Goal: Task Accomplishment & Management: Manage account settings

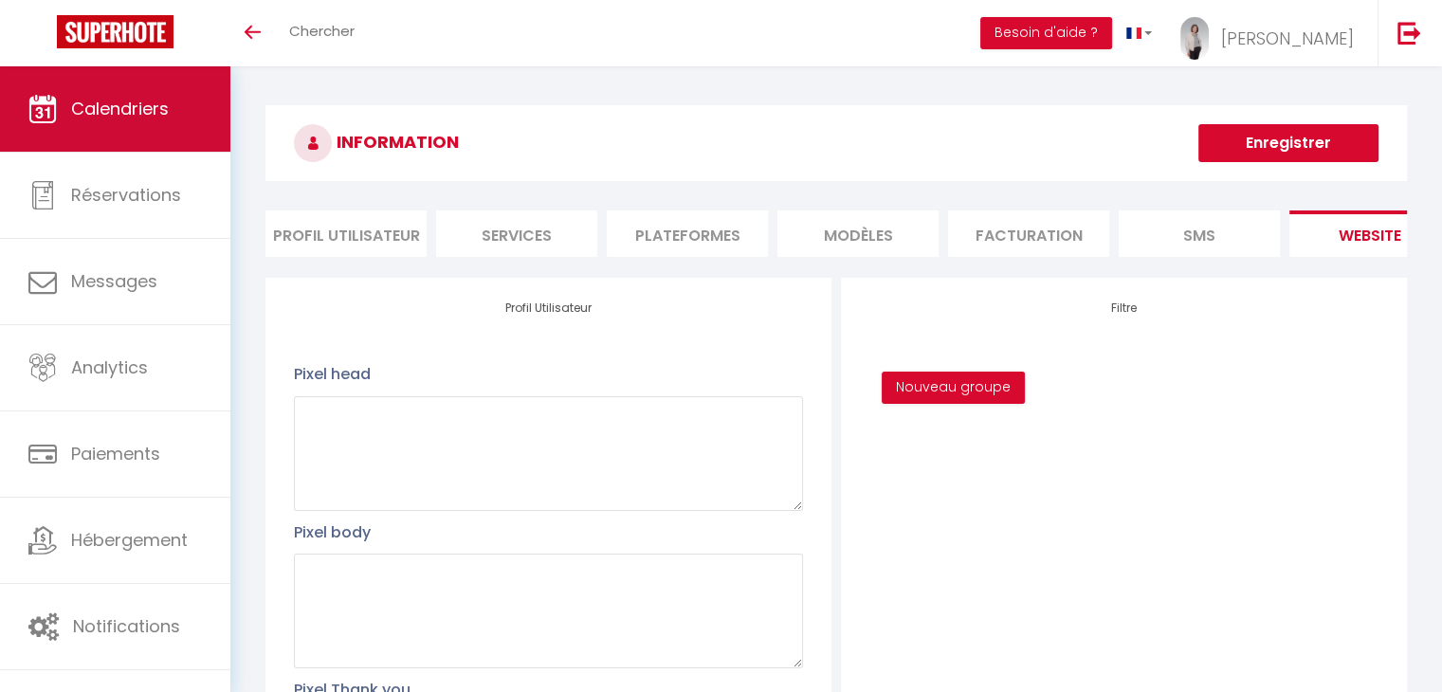
click at [168, 107] on span "Calendriers" at bounding box center [120, 109] width 98 height 24
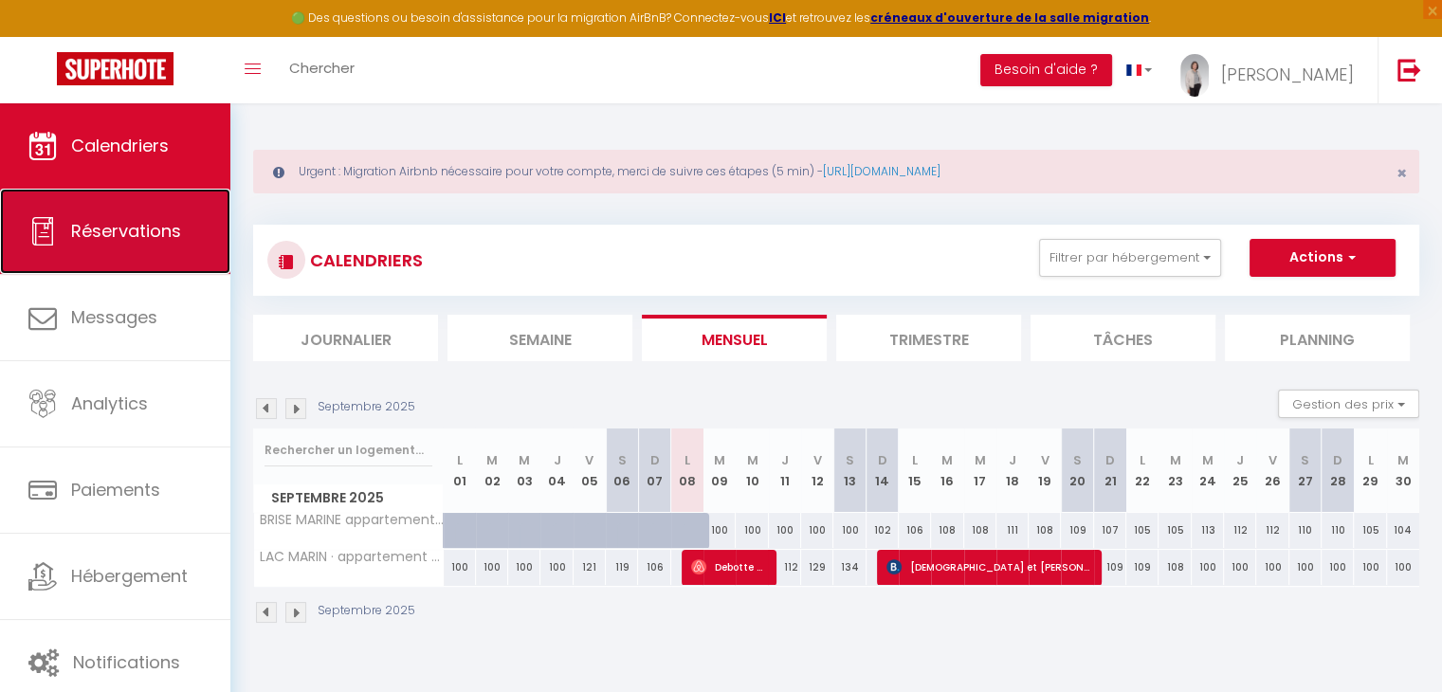
click at [121, 232] on span "Réservations" at bounding box center [126, 231] width 110 height 24
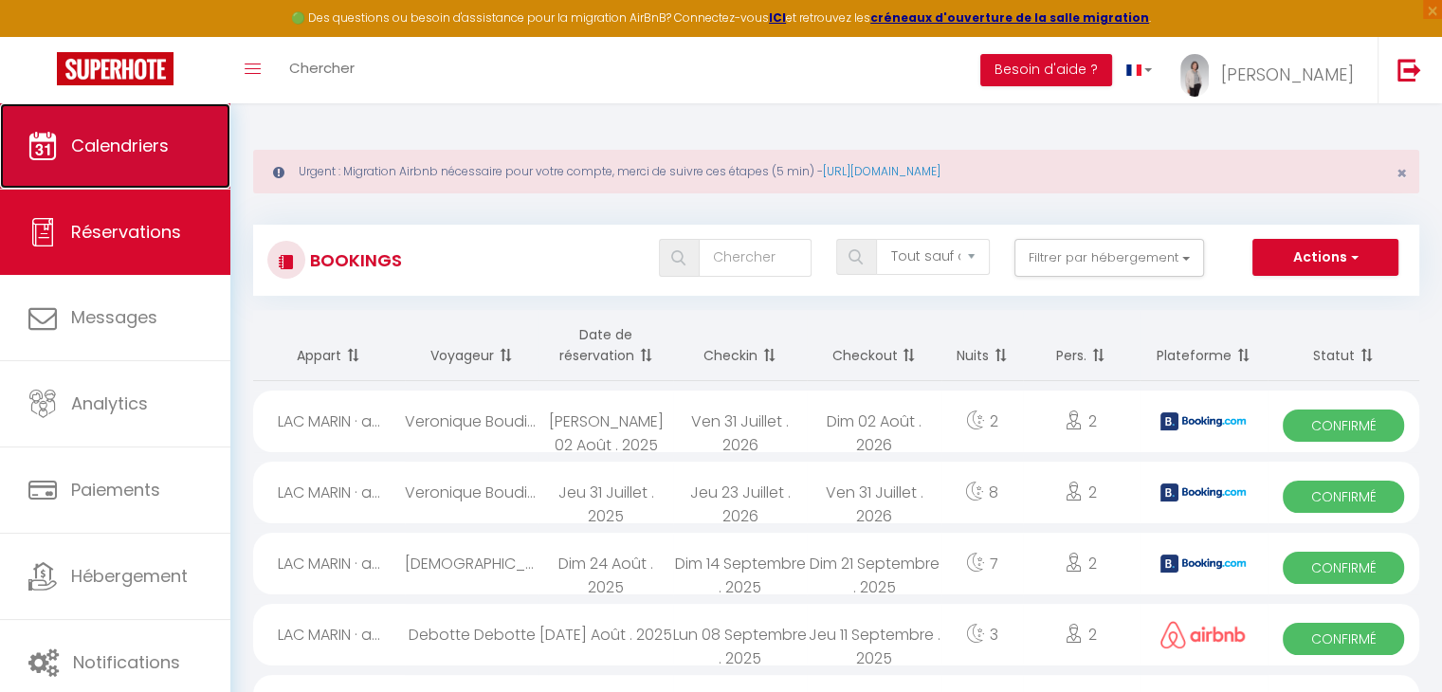
click at [112, 150] on span "Calendriers" at bounding box center [120, 146] width 98 height 24
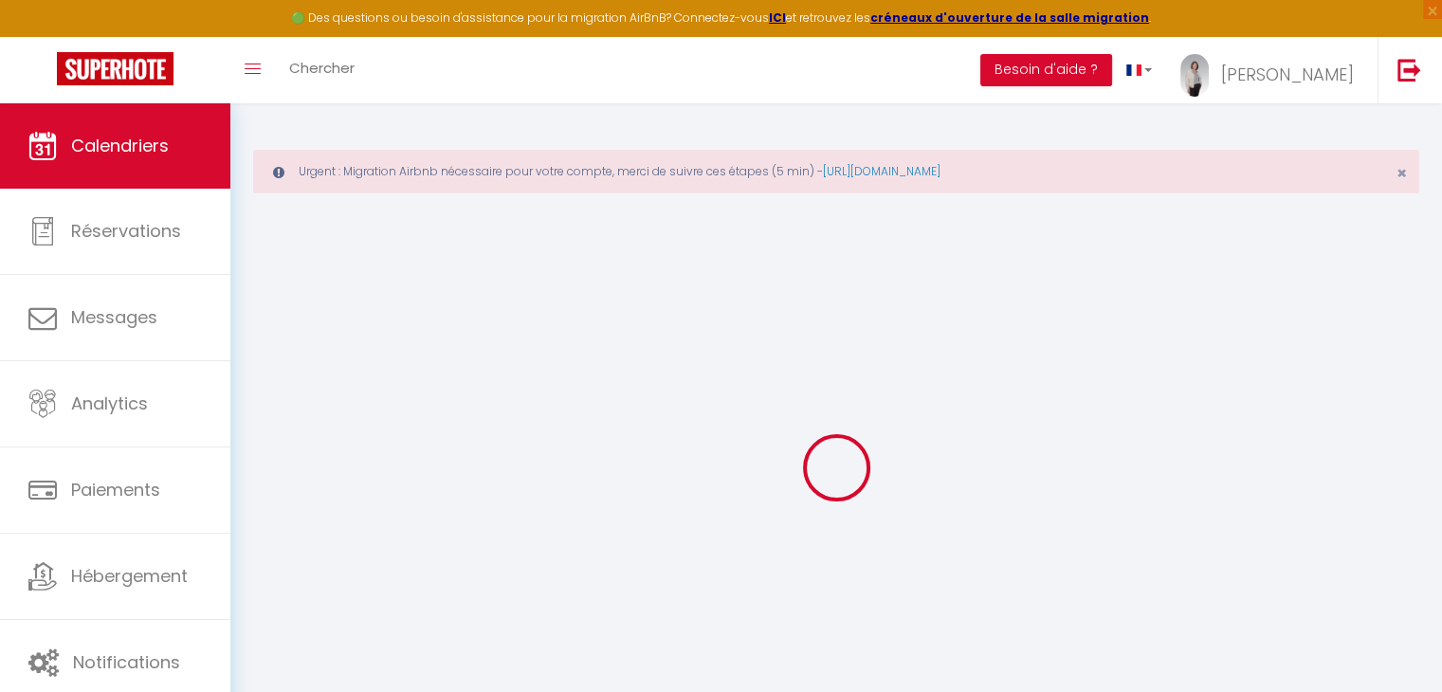
select select
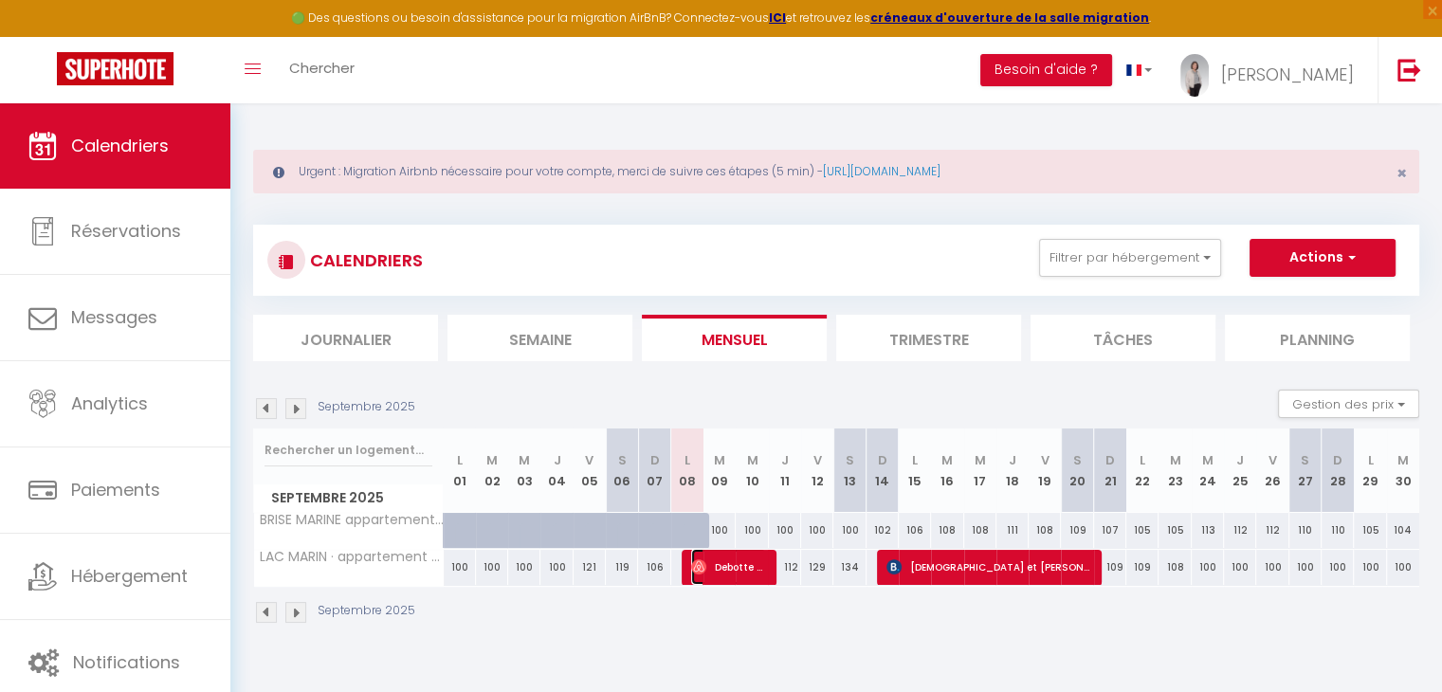
click at [735, 563] on span "Debotte Debotte" at bounding box center [728, 567] width 75 height 36
select select "OK"
select select "0"
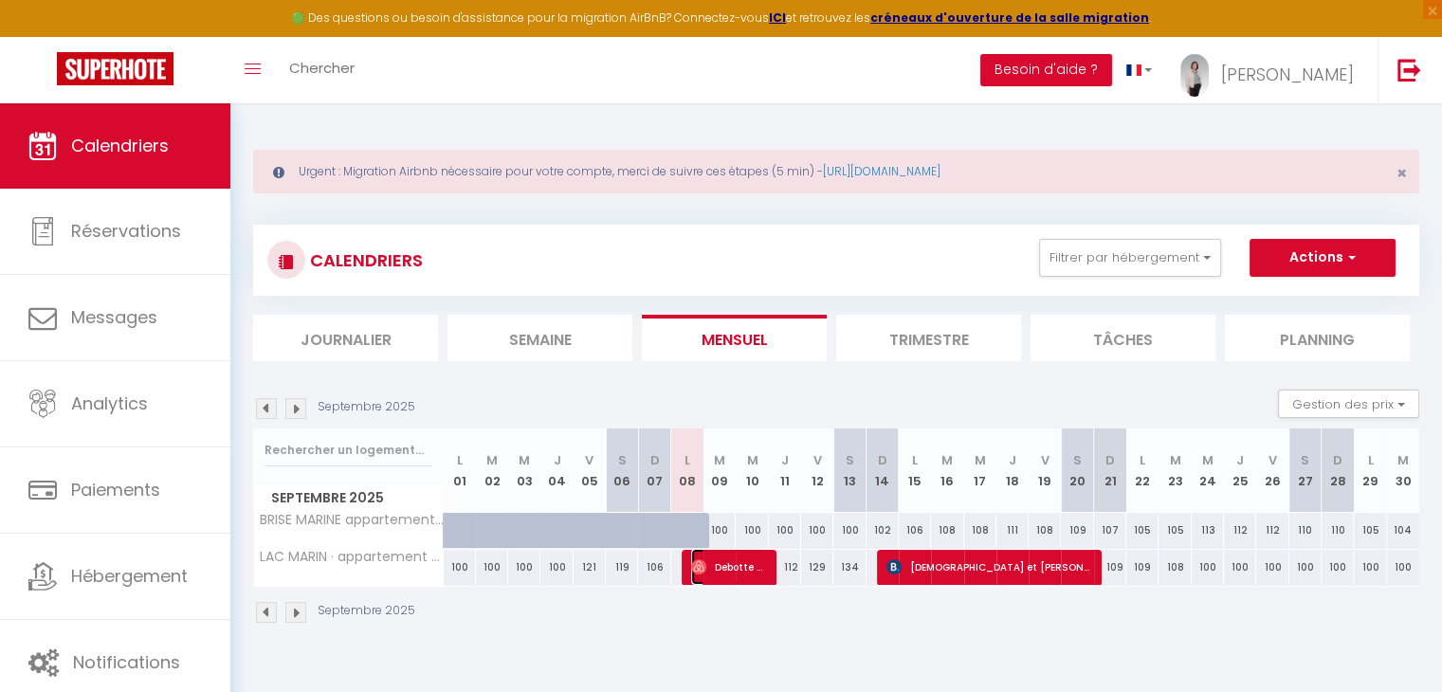
select select "1"
select select
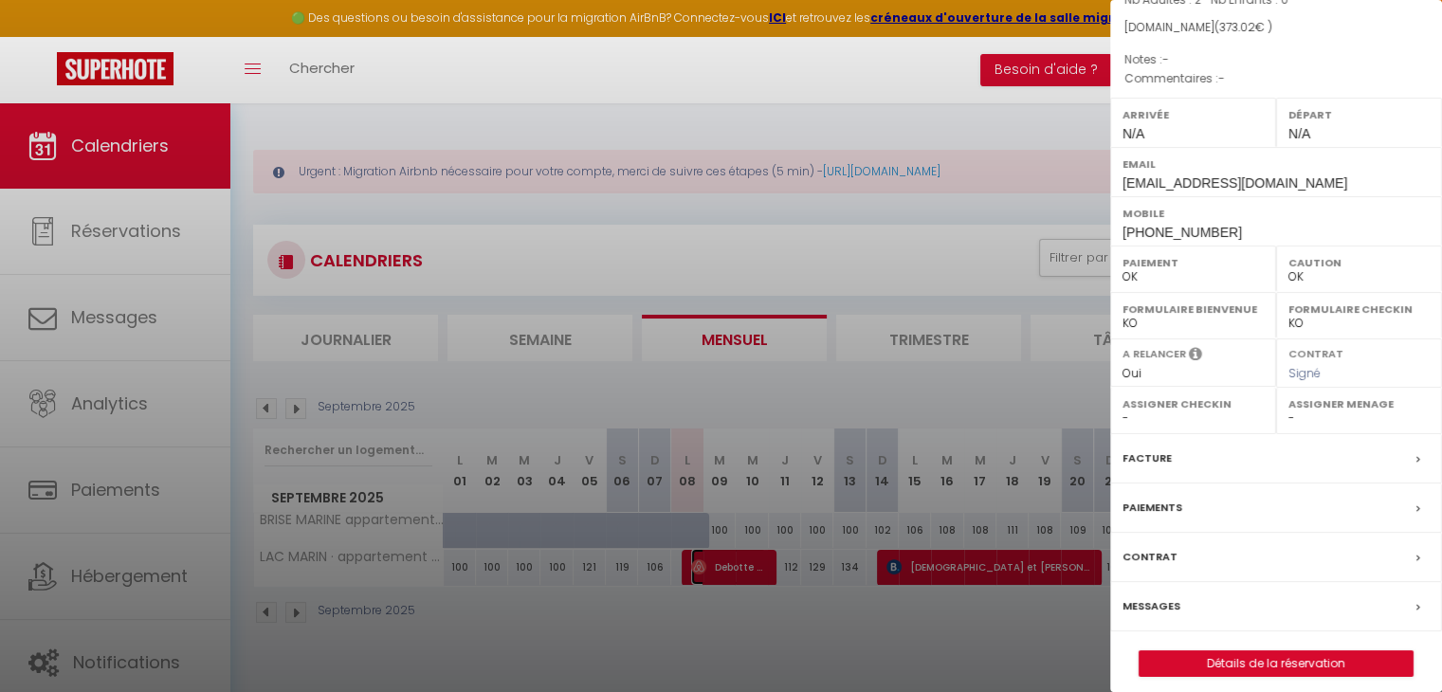
scroll to position [208, 0]
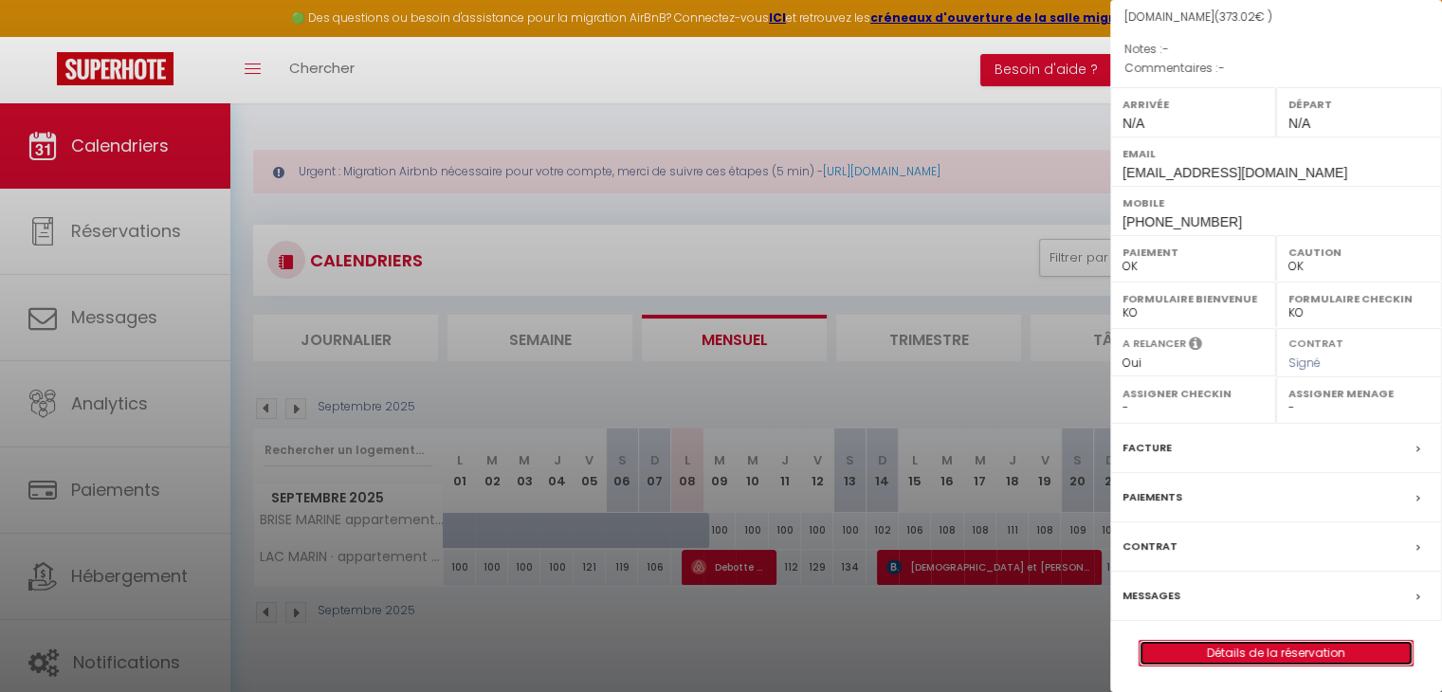
click at [1281, 648] on link "Détails de la réservation" at bounding box center [1276, 653] width 273 height 25
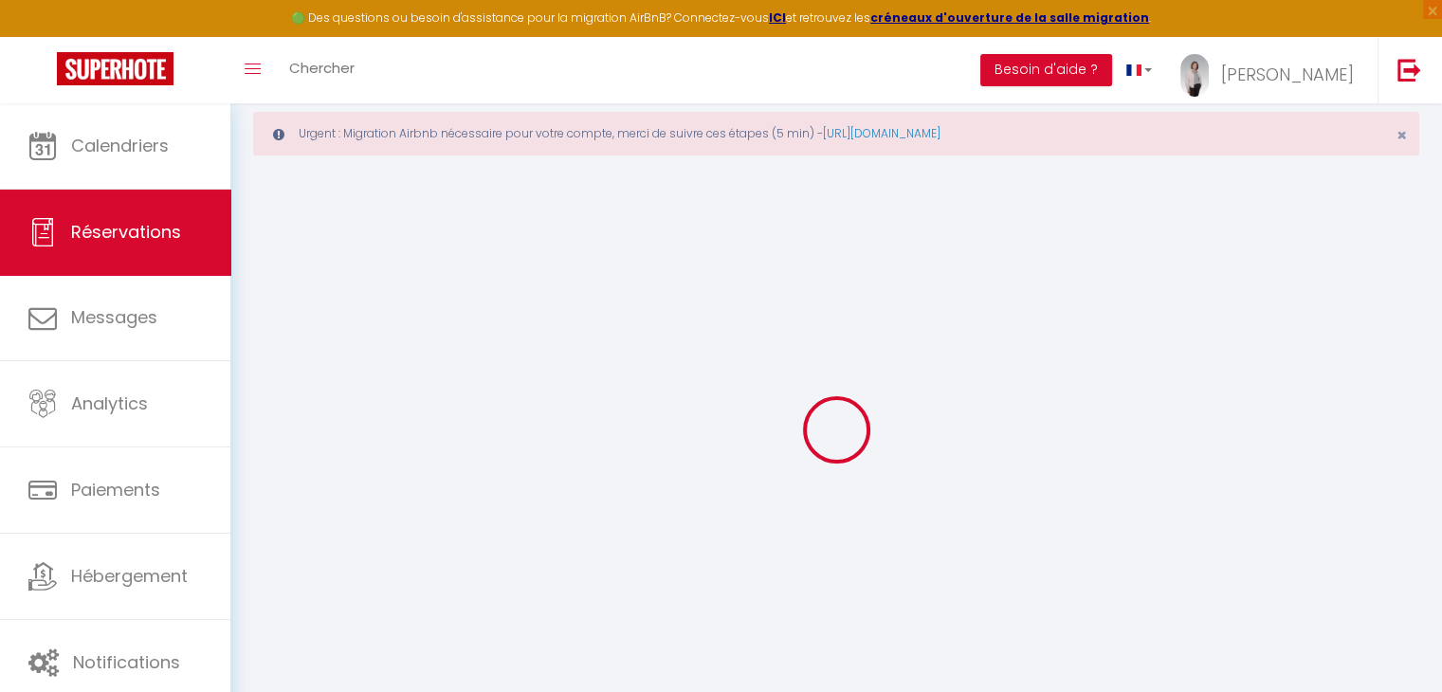
scroll to position [76, 0]
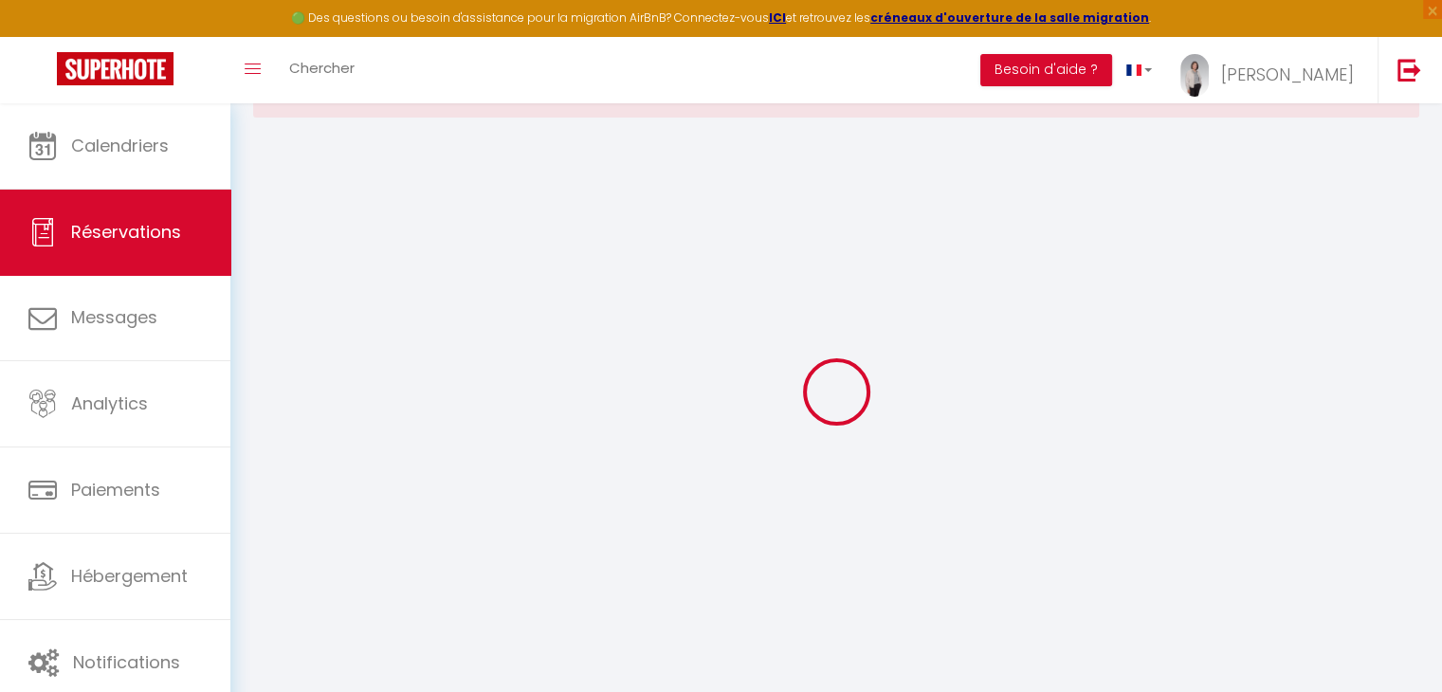
select select
checkbox input "false"
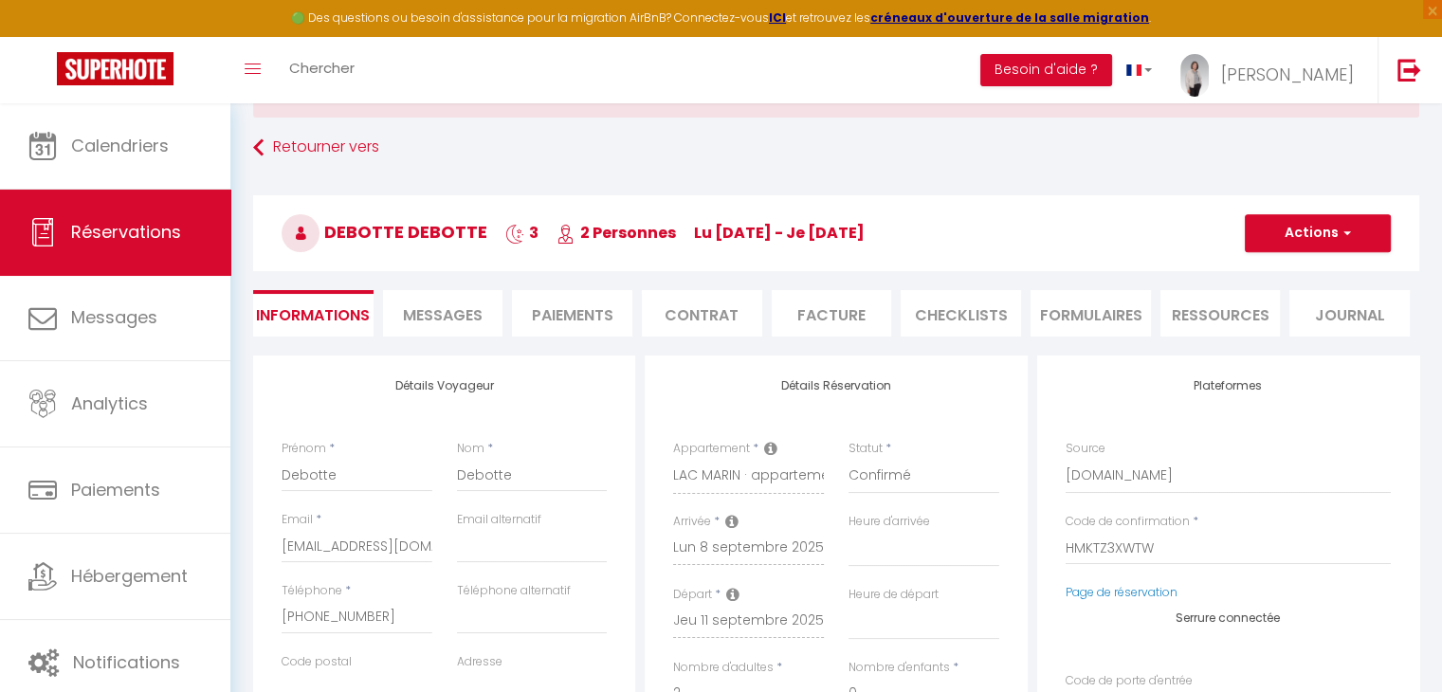
type input "60"
type input "21.02"
select select
checkbox input "false"
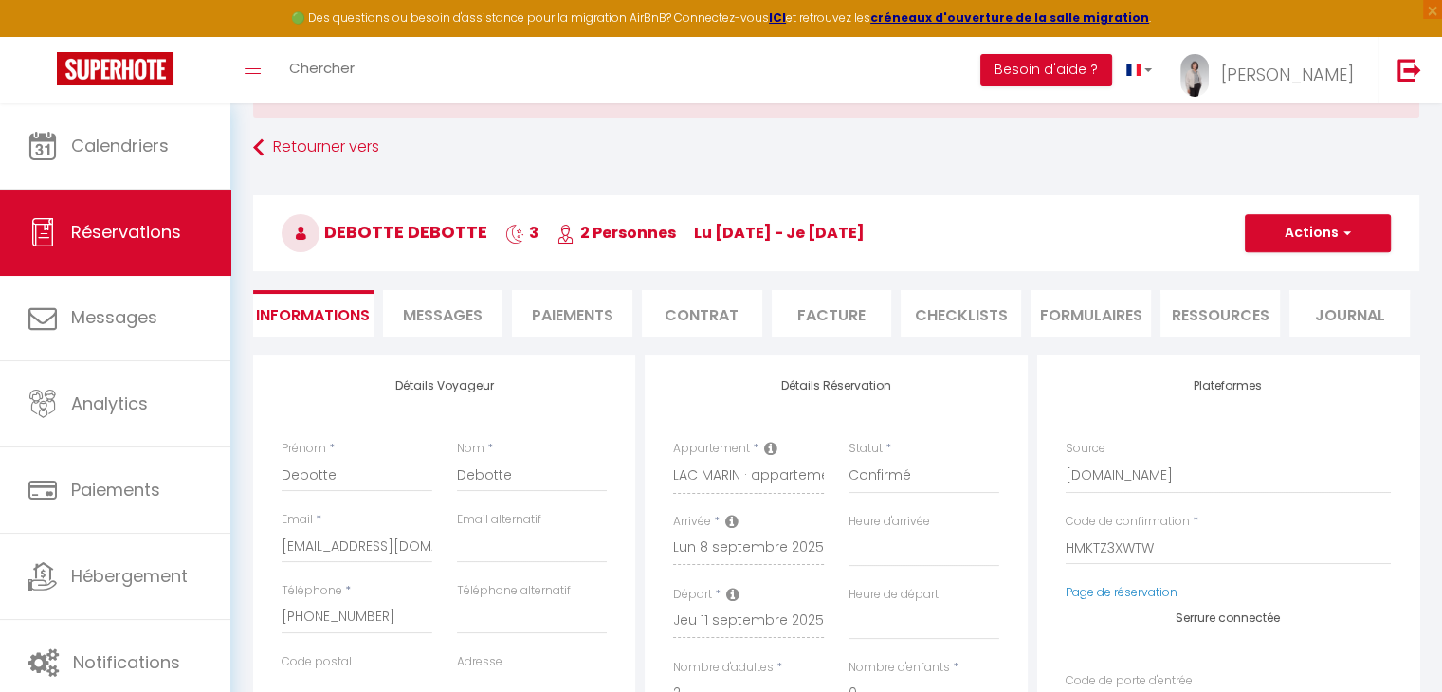
select select
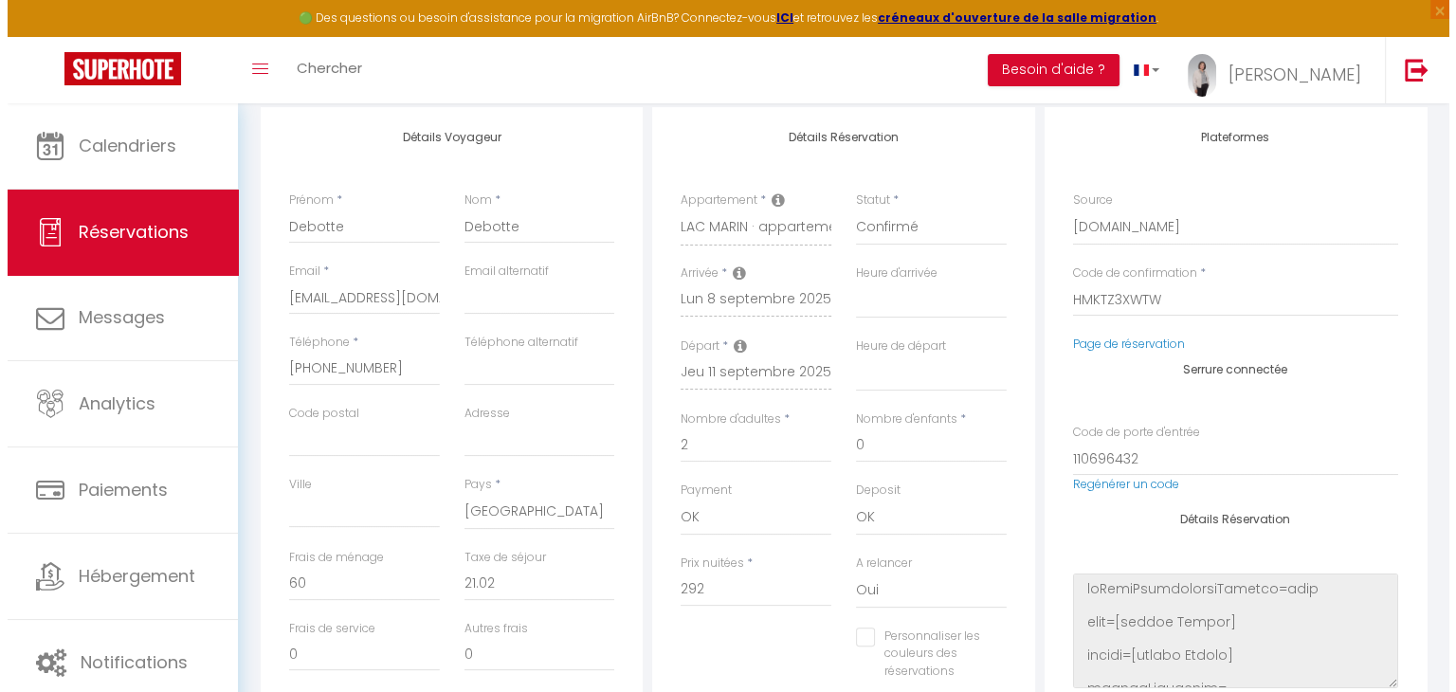
scroll to position [341, 0]
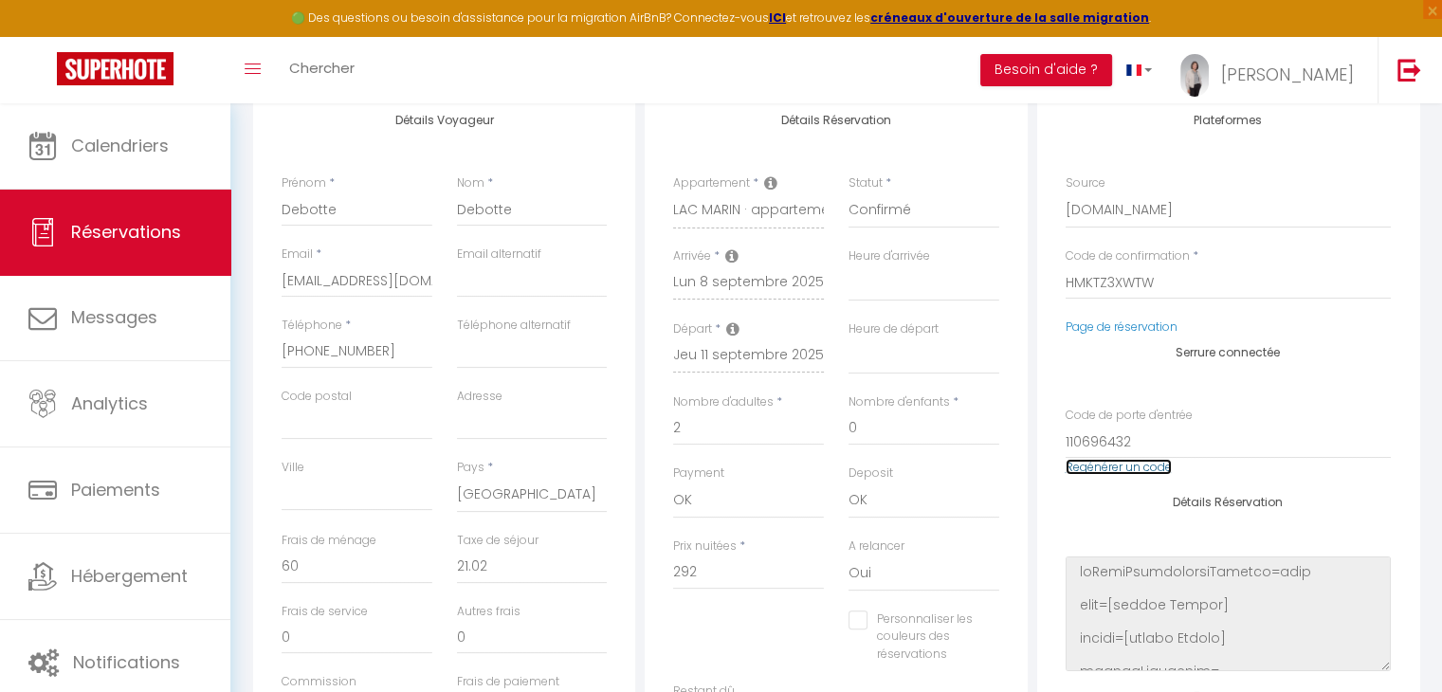
click at [1117, 471] on link "Regénérer un code" at bounding box center [1119, 467] width 106 height 16
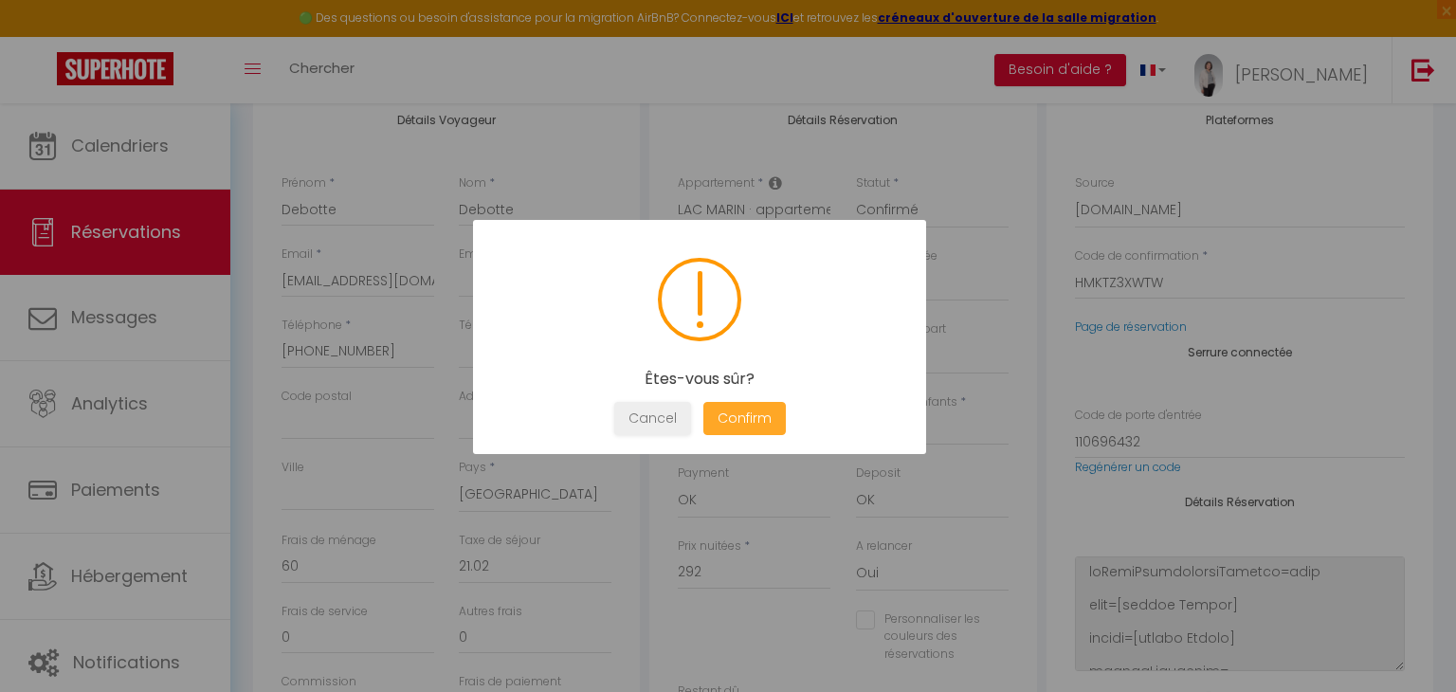
click at [738, 412] on button "Confirm" at bounding box center [744, 418] width 82 height 33
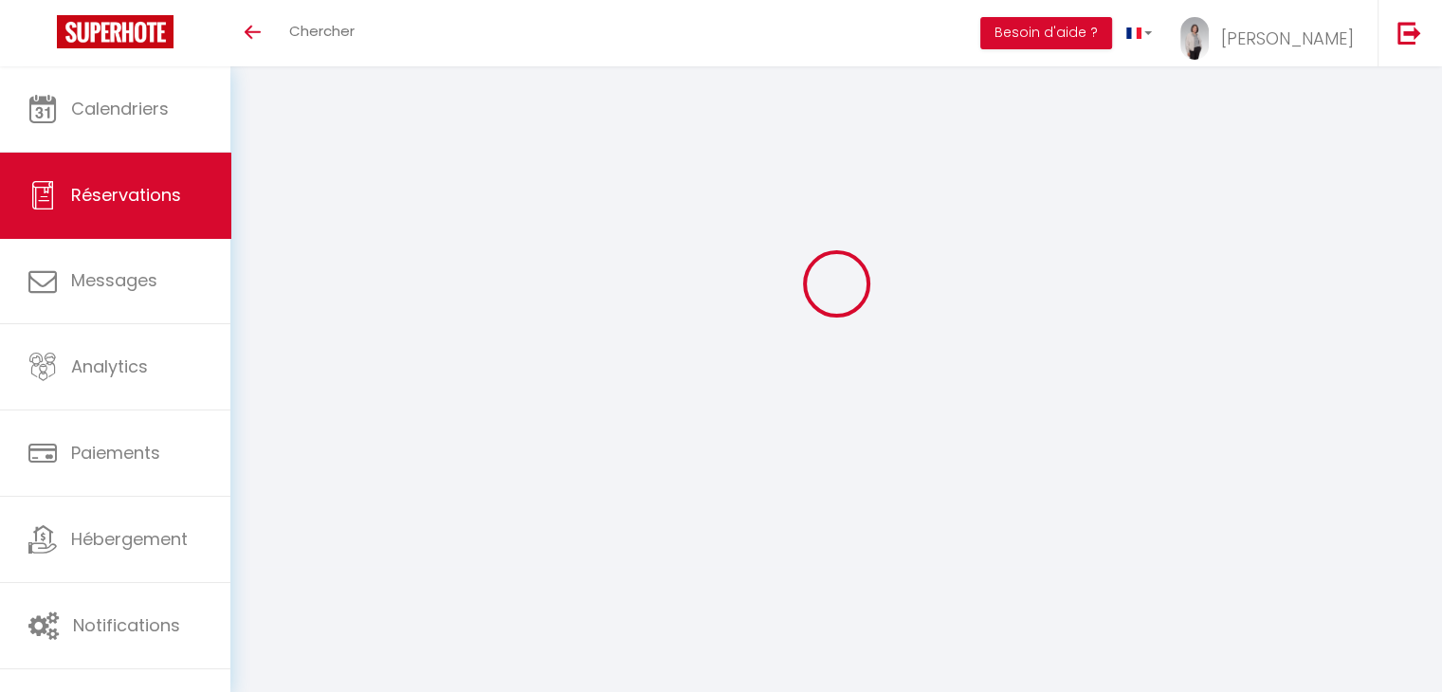
select select
select select "15"
checkbox input "false"
select select
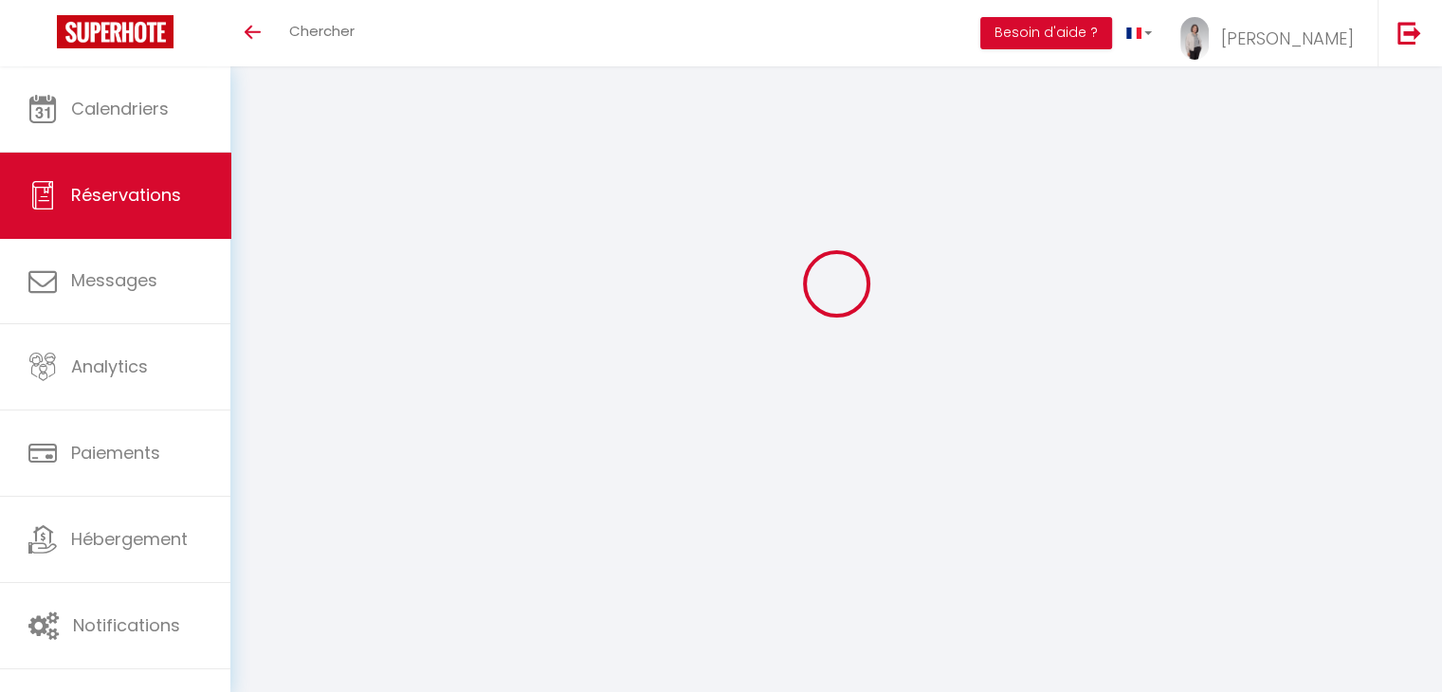
select select
checkbox input "false"
select select
checkbox input "false"
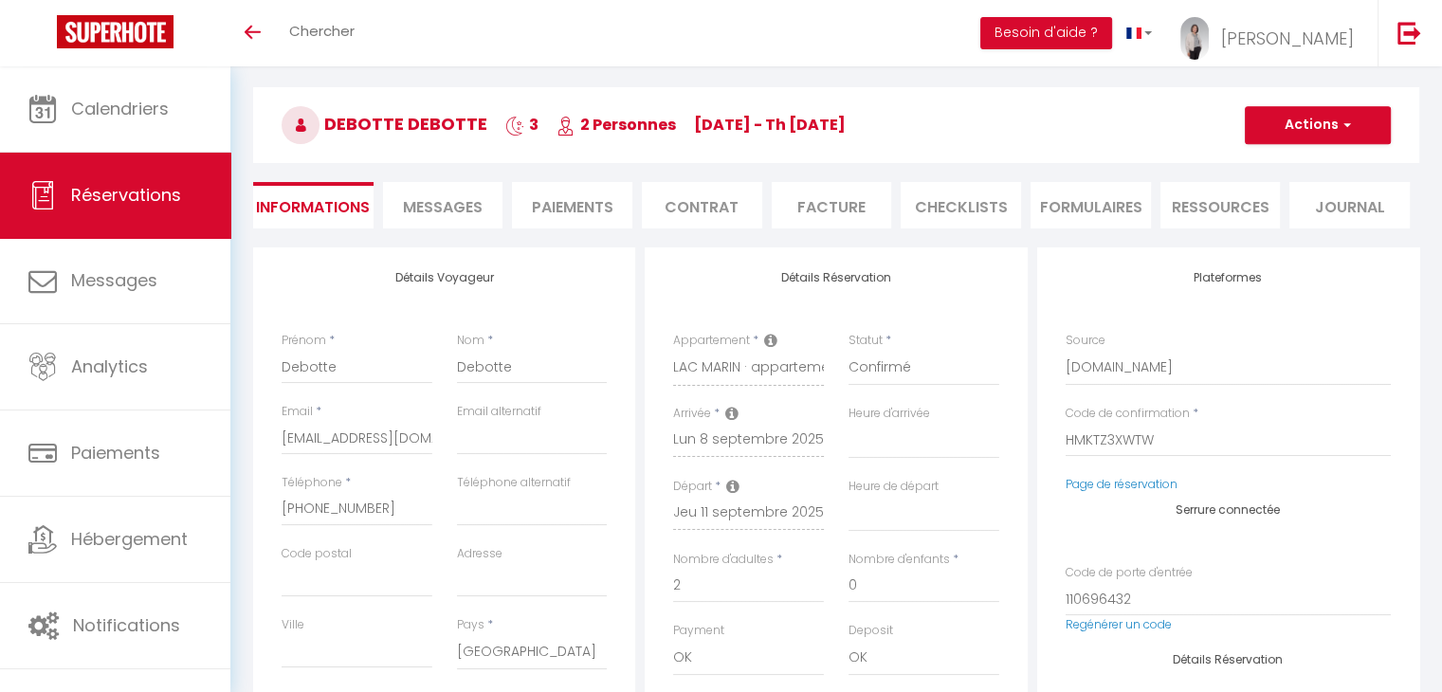
select select
checkbox input "false"
type input "60"
type input "21.02"
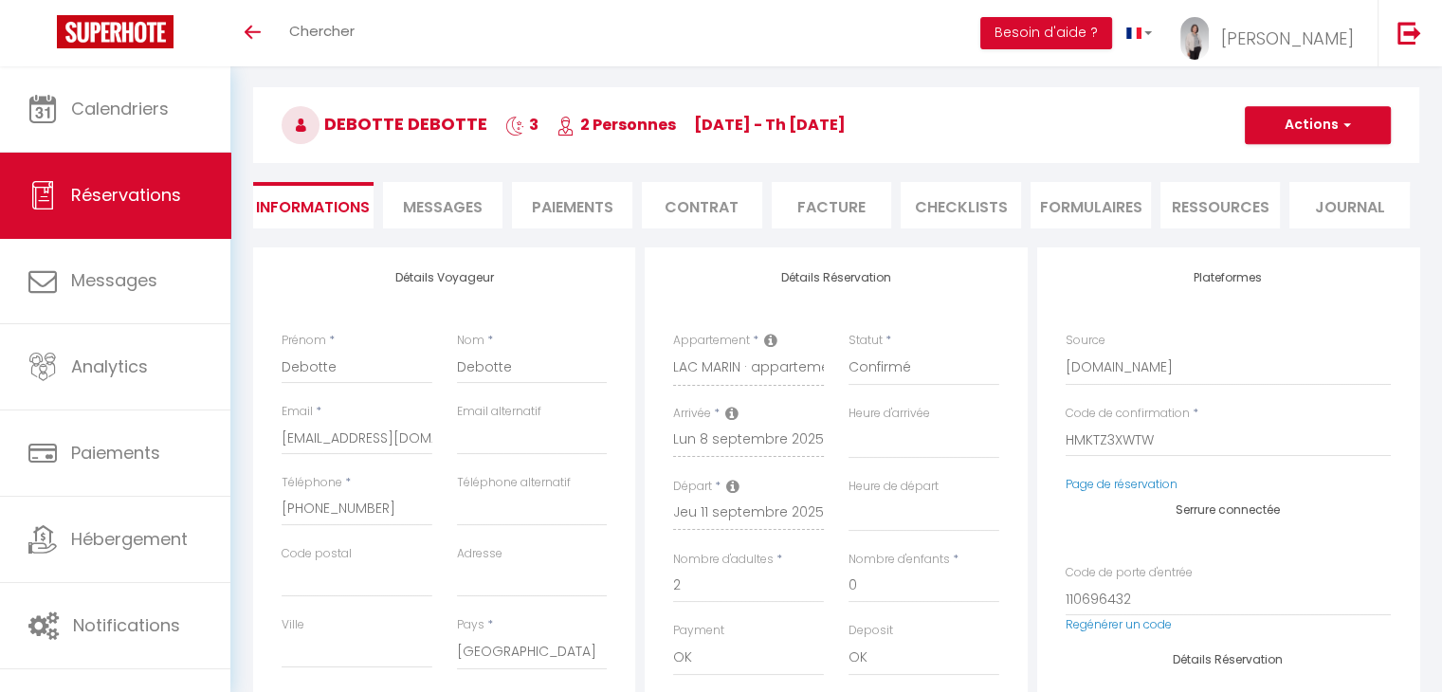
select select
checkbox input "false"
select select
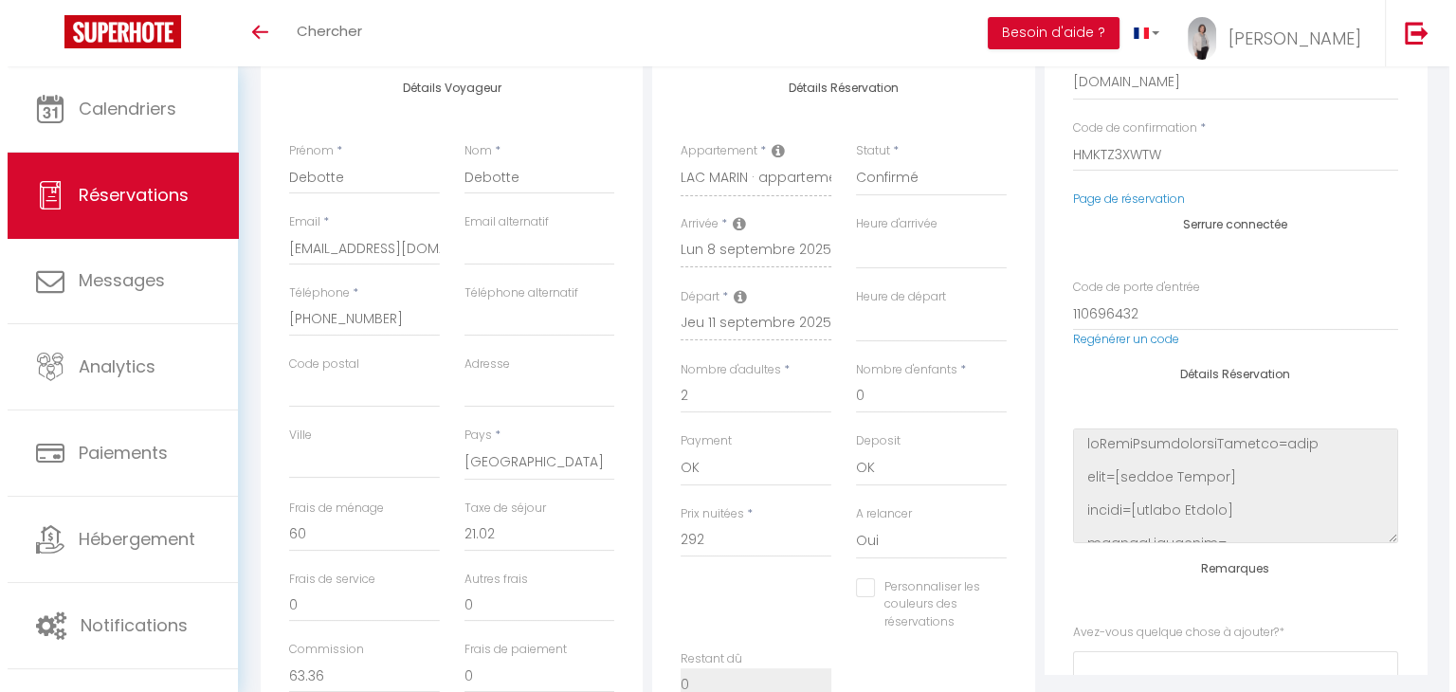
scroll to position [114, 0]
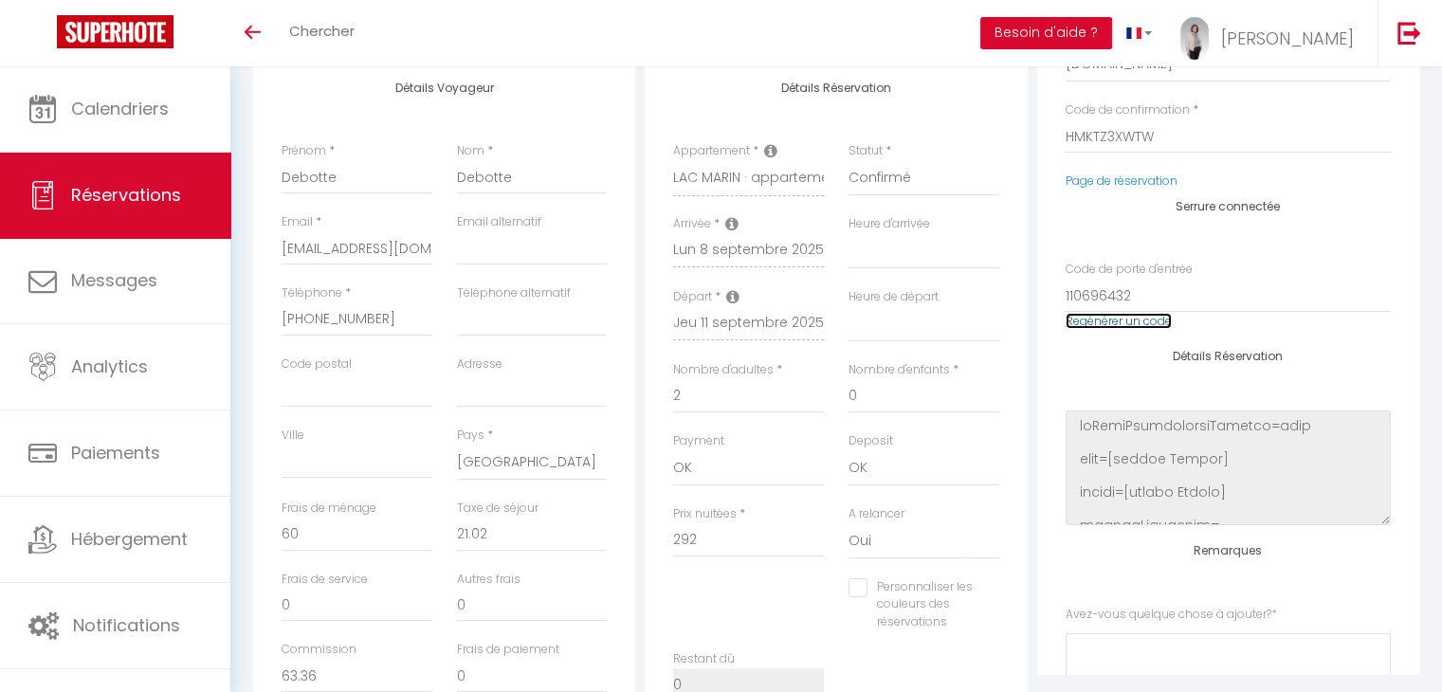
click at [1108, 321] on link "Regénérer un code" at bounding box center [1119, 321] width 106 height 16
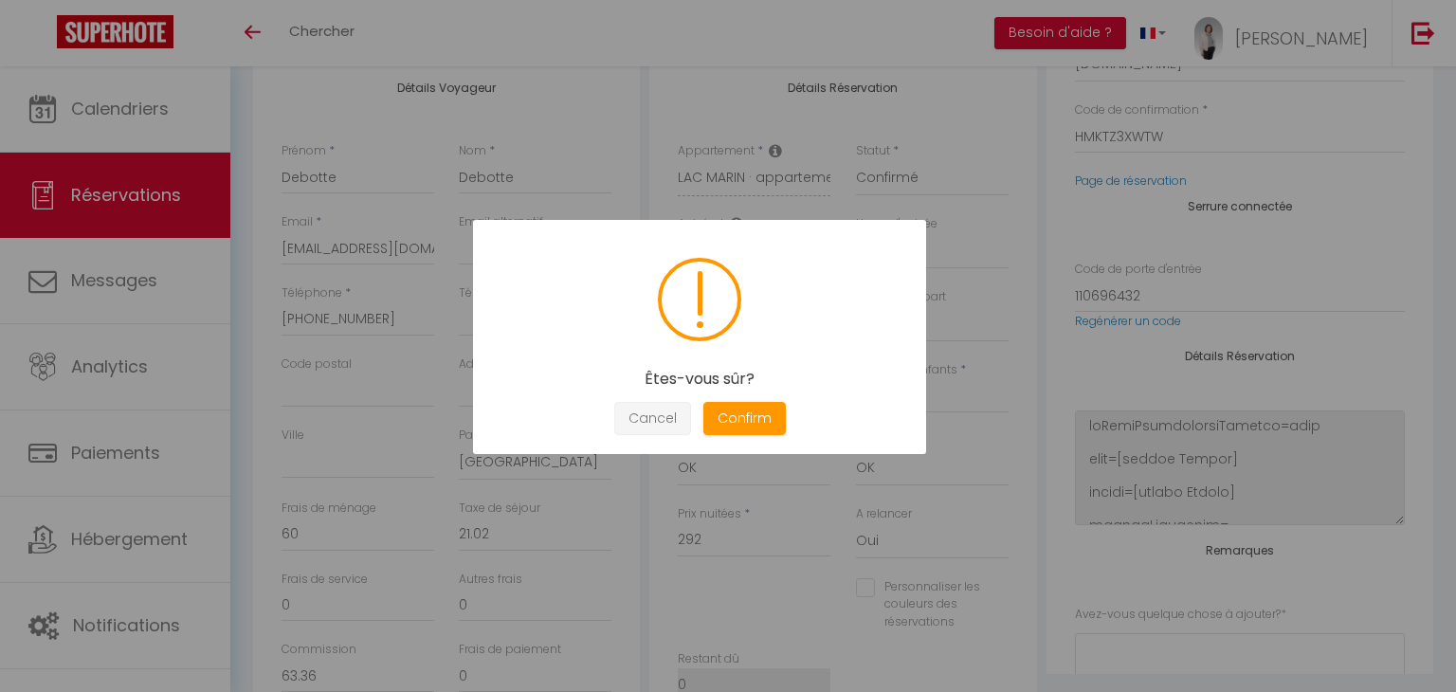
click at [656, 420] on button "Cancel" at bounding box center [652, 418] width 77 height 33
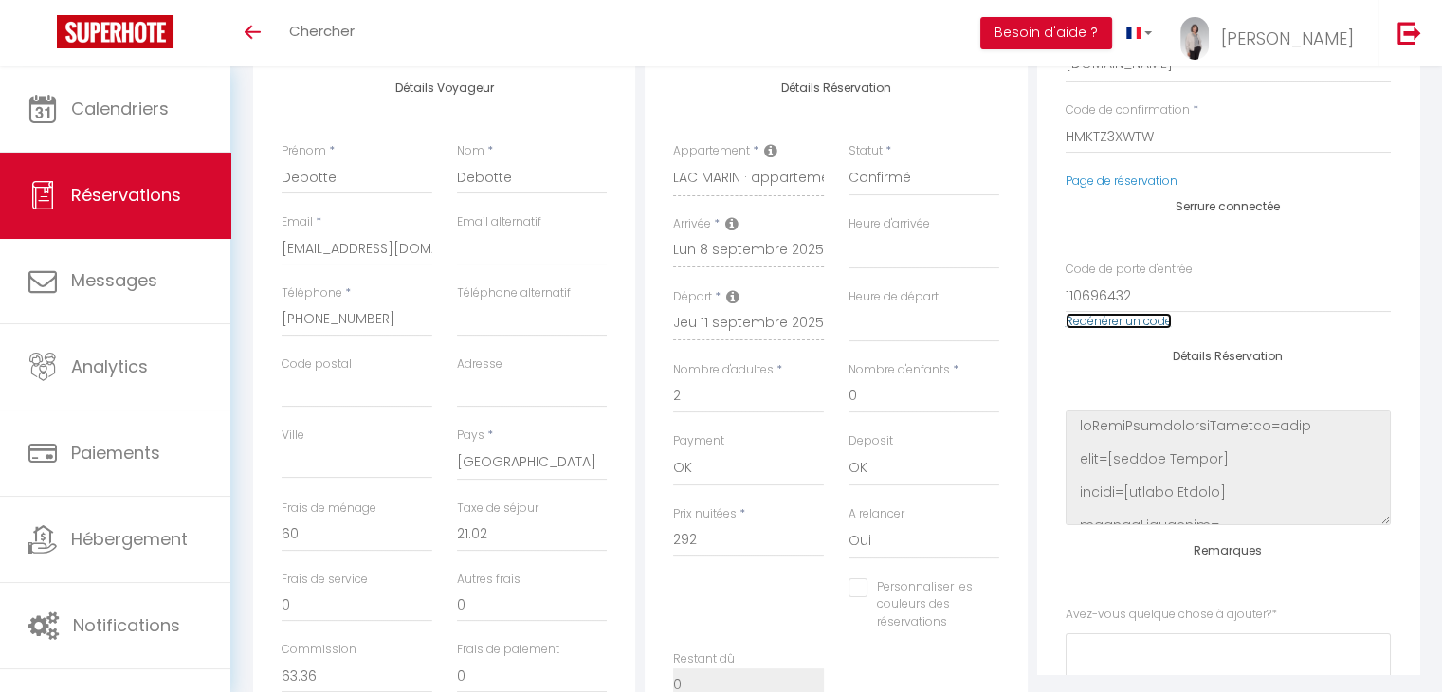
click at [1103, 323] on link "Regénérer un code" at bounding box center [1119, 321] width 106 height 16
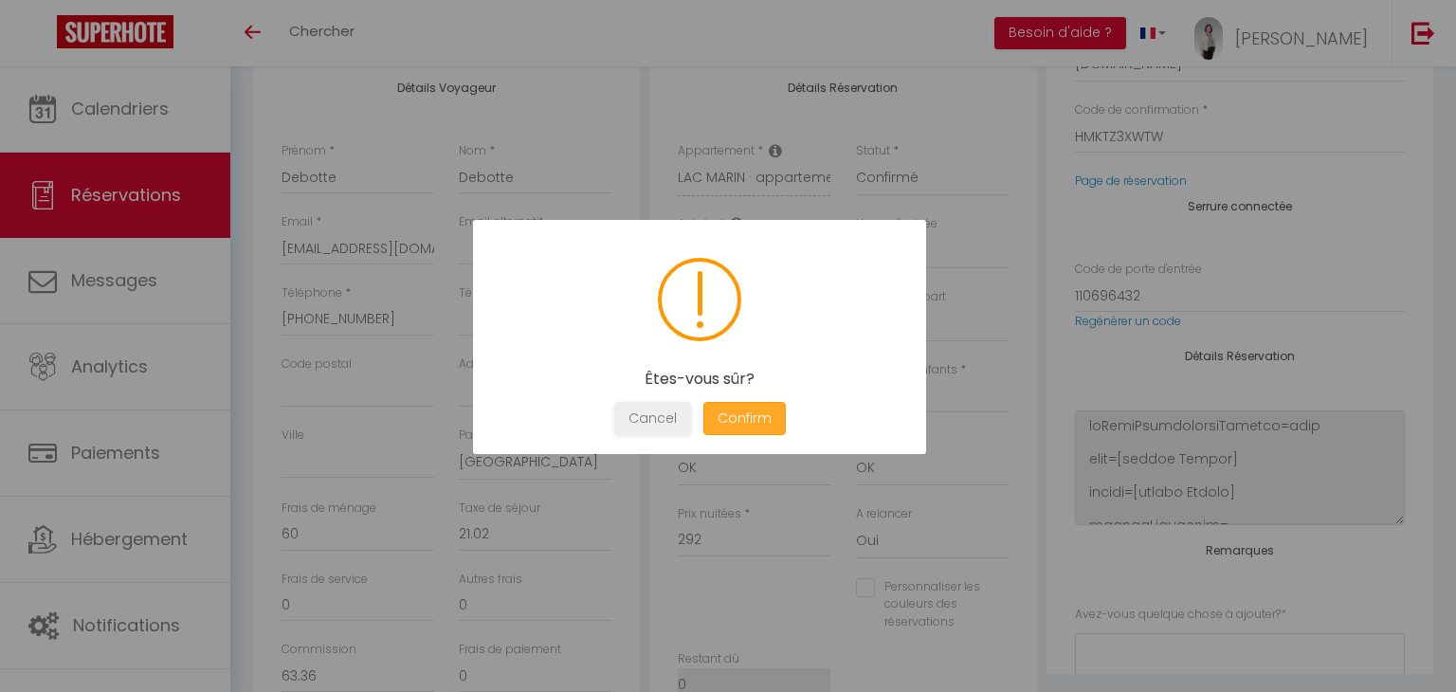
click at [754, 418] on button "Confirm" at bounding box center [744, 418] width 82 height 33
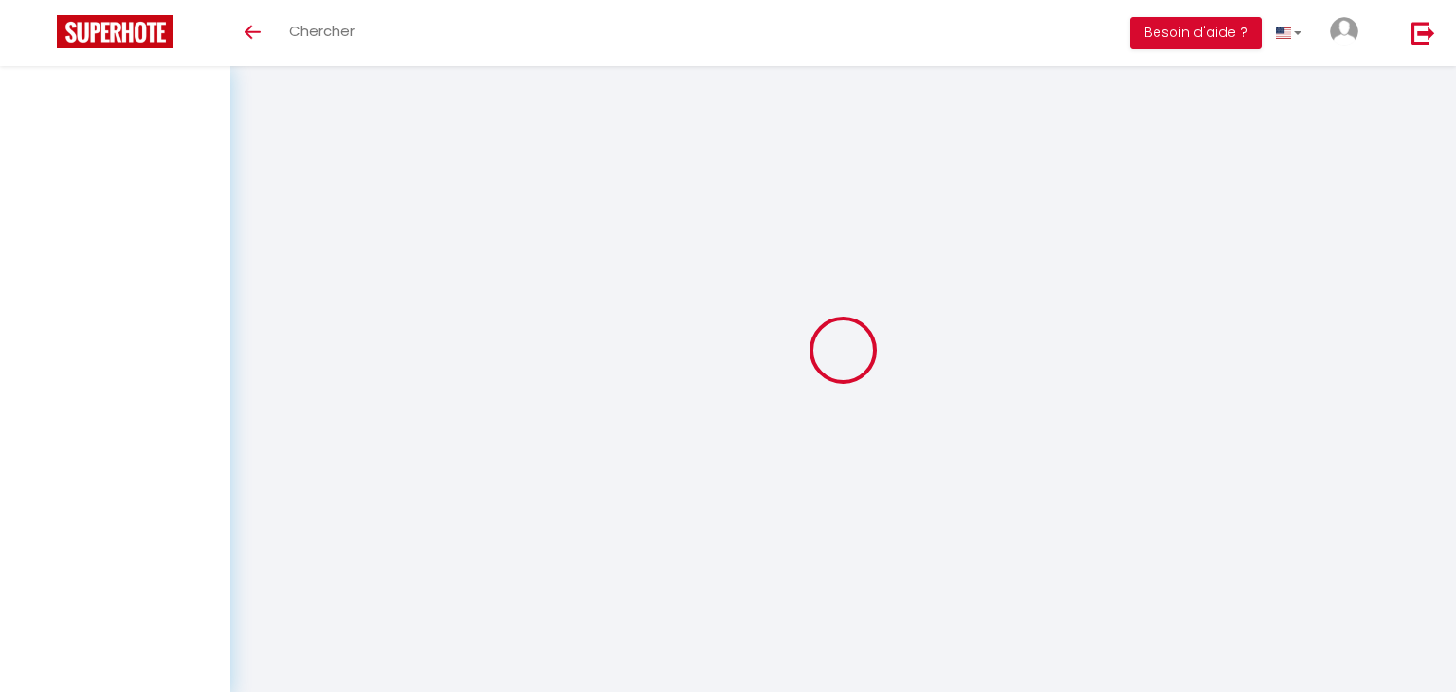
select select
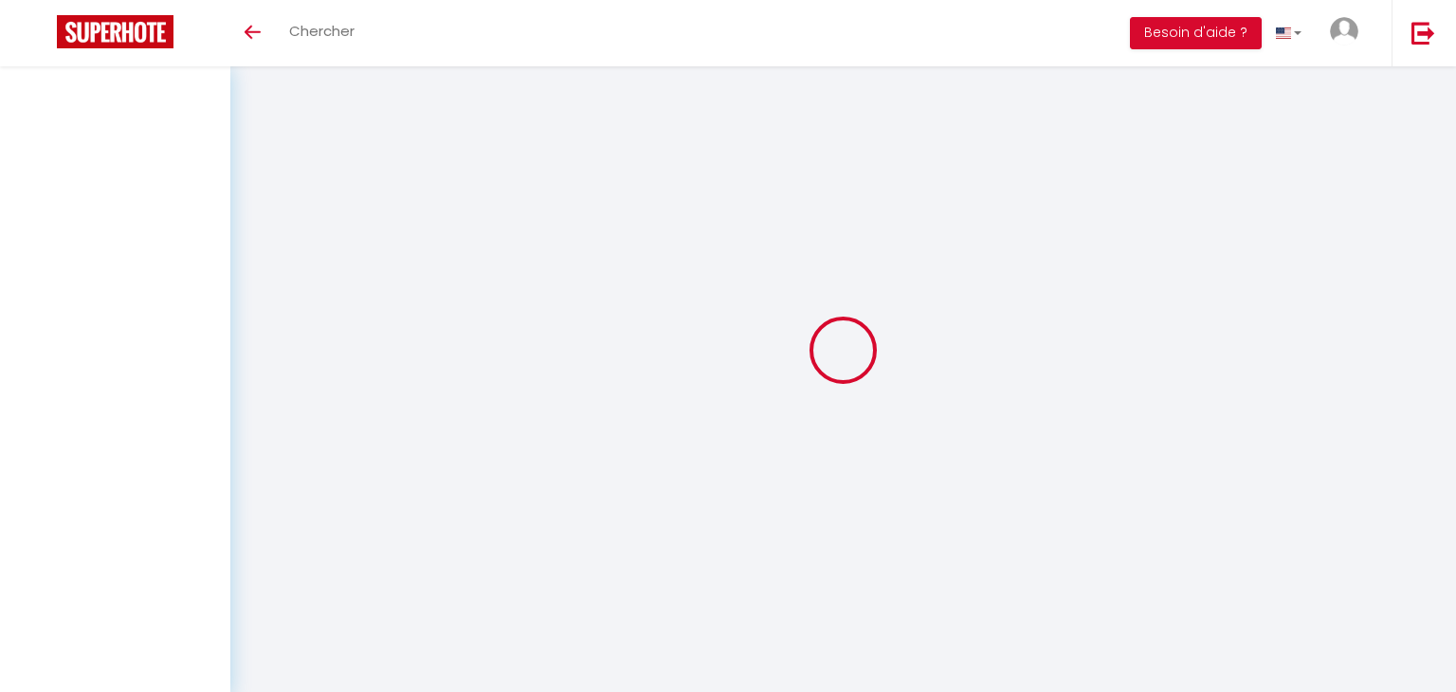
select select
checkbox input "false"
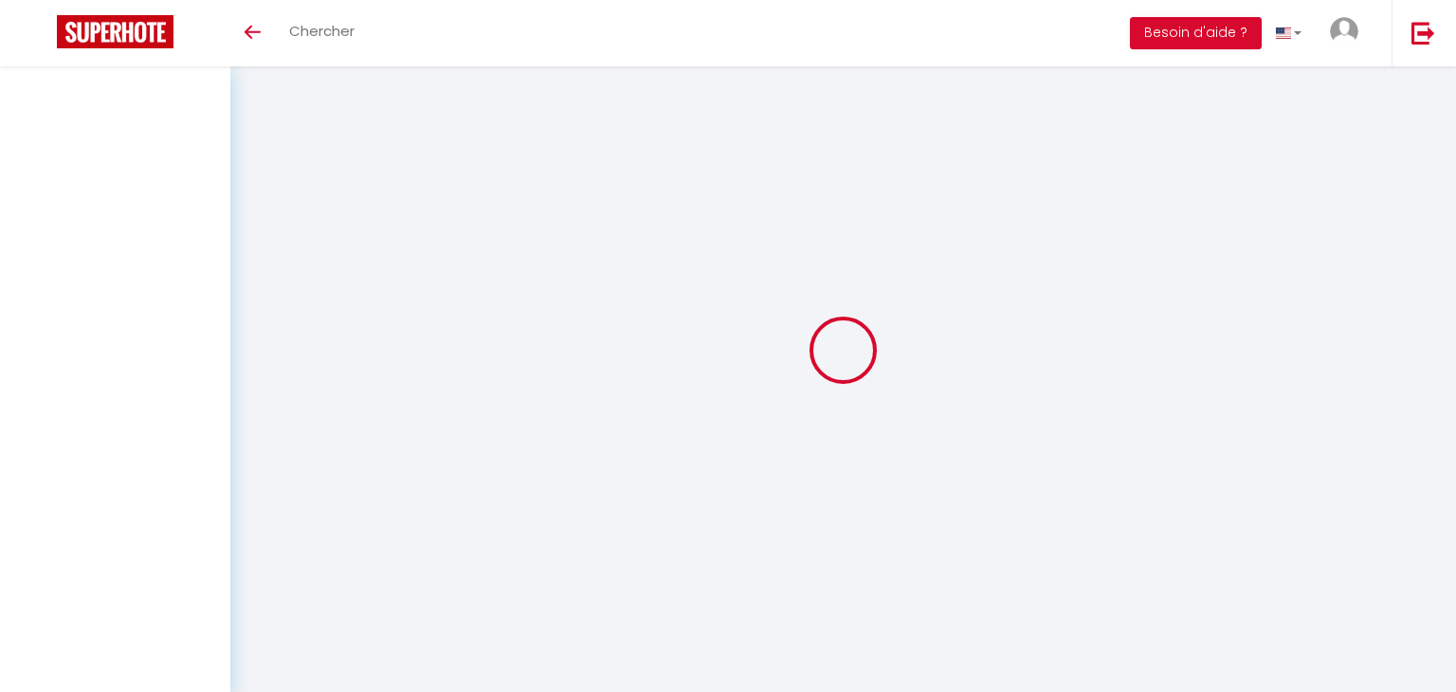
select select
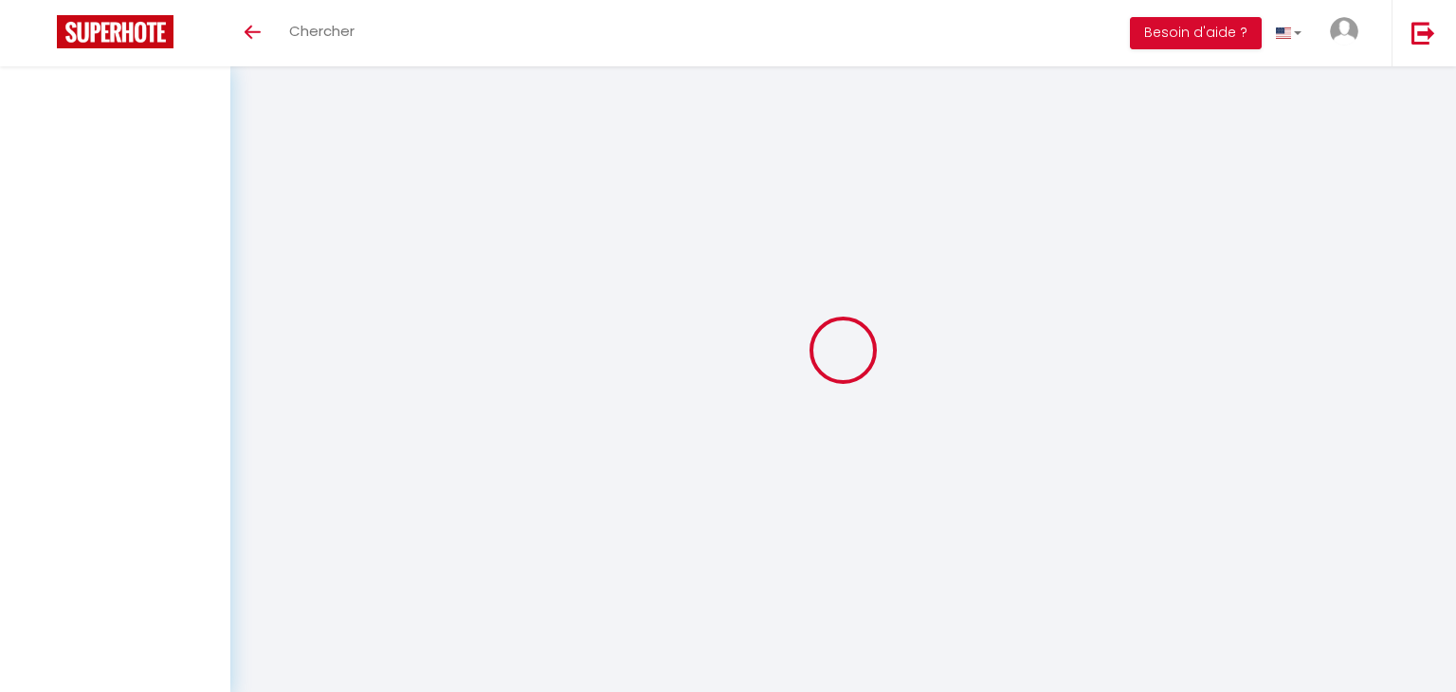
select select
checkbox input "false"
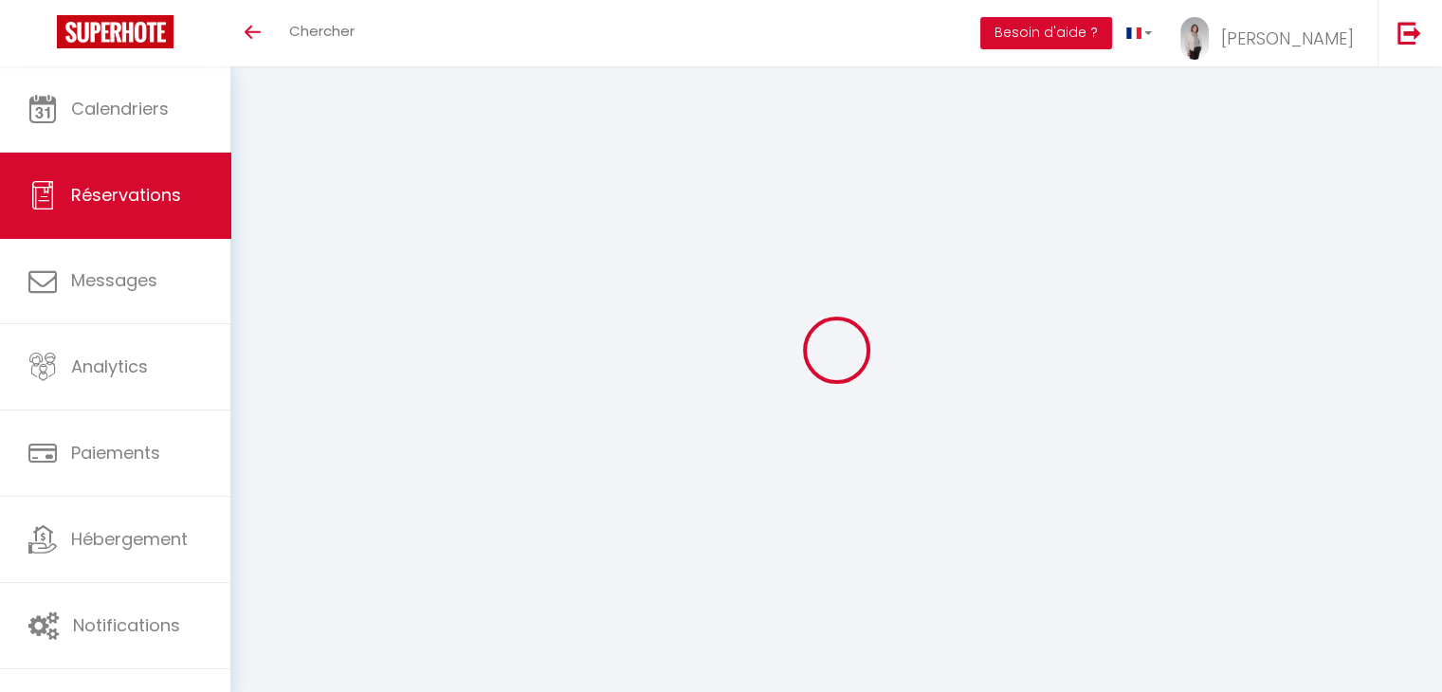
select select
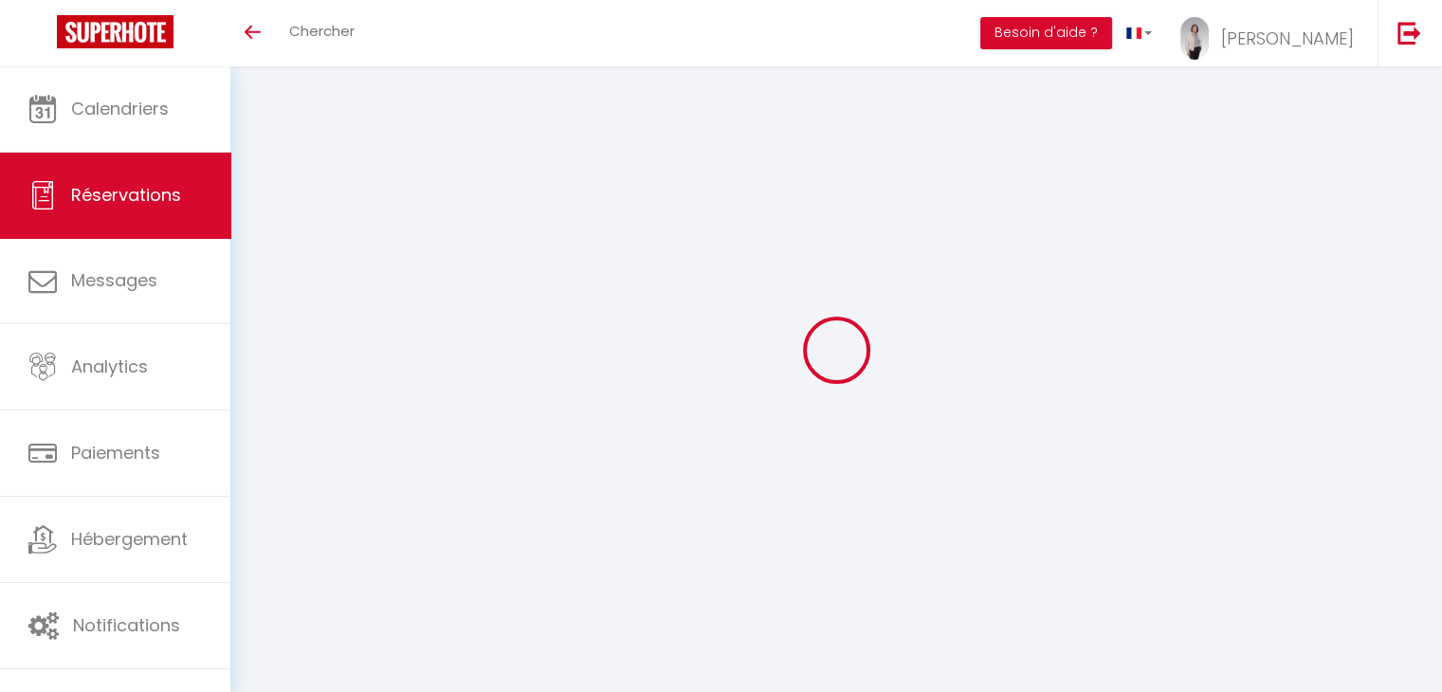
select select
checkbox input "false"
select select
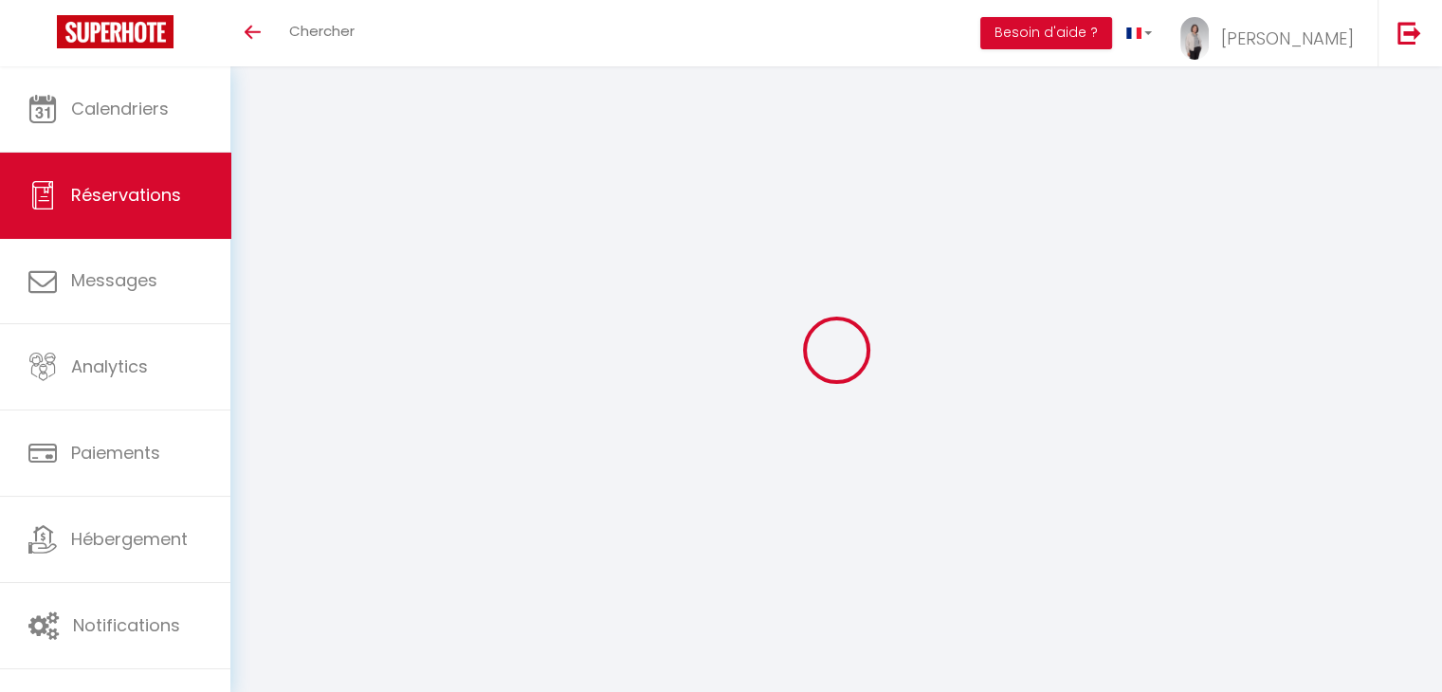
select select
checkbox input "false"
select select
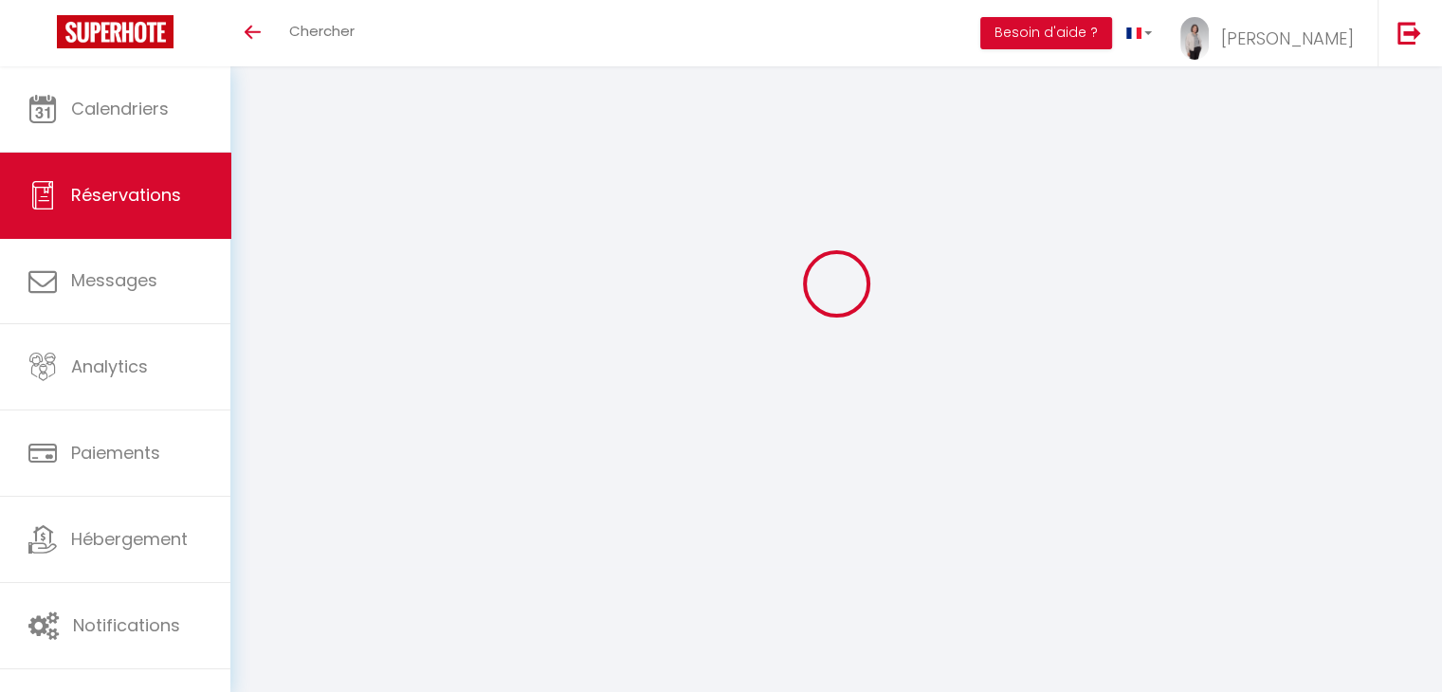
type input "Debotte"
type input "[EMAIL_ADDRESS][DOMAIN_NAME]"
type input "[PHONE_NUMBER]"
select select "FR"
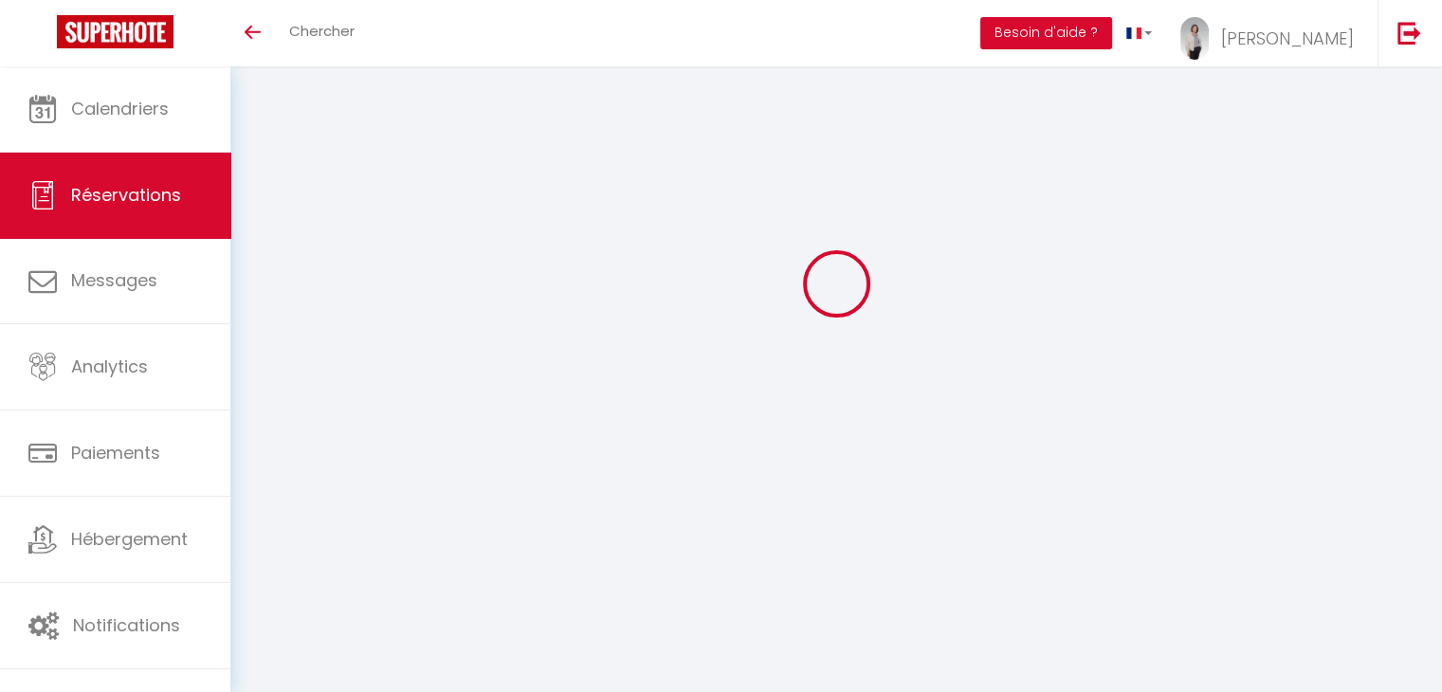
type input "63.36"
select select "70923"
select select "1"
select select
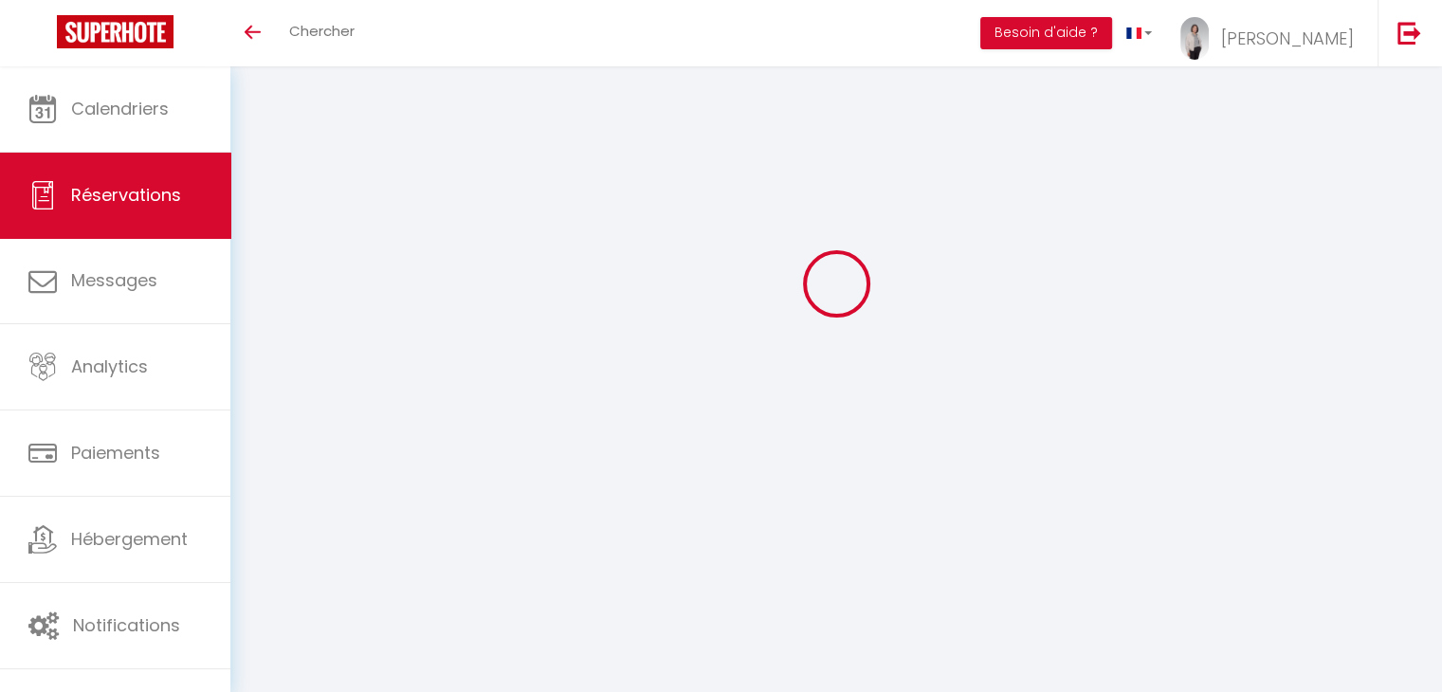
type input "2"
select select "12"
select select
type input "292"
checkbox input "false"
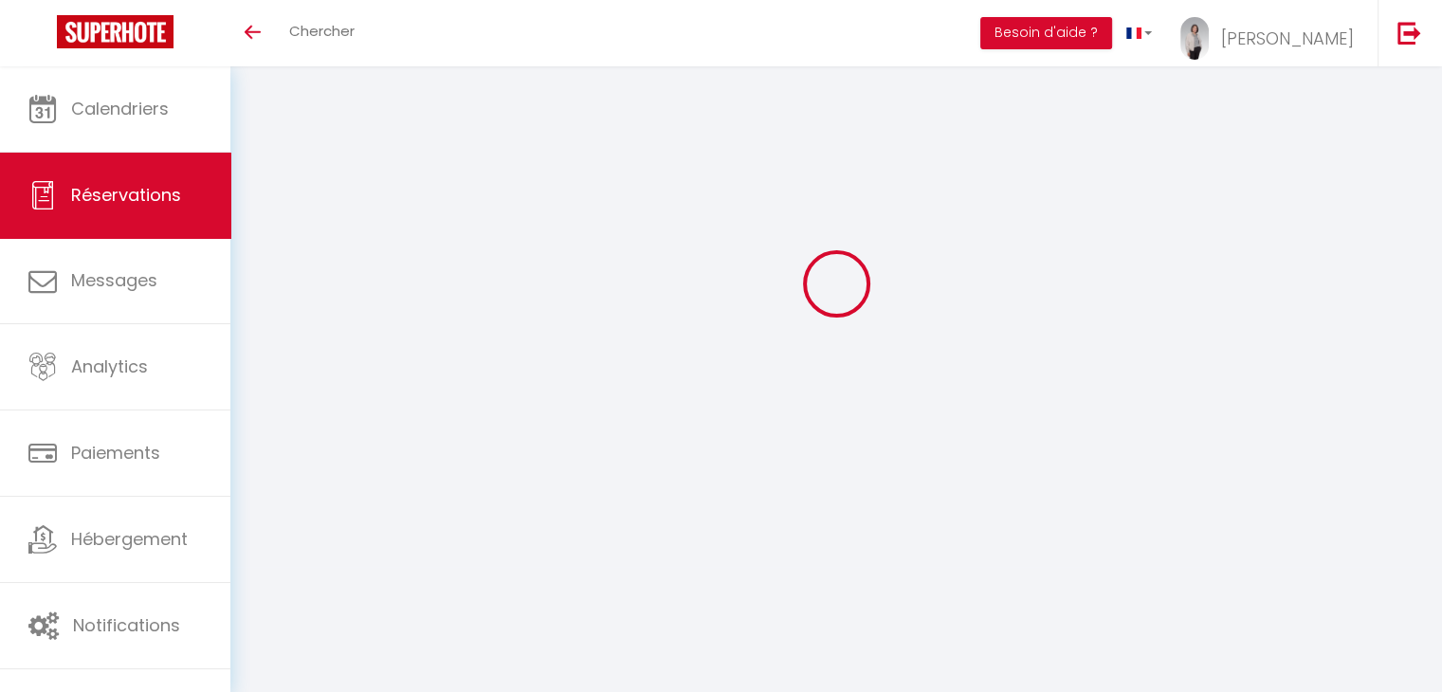
type input "0"
select select "1"
type input "0"
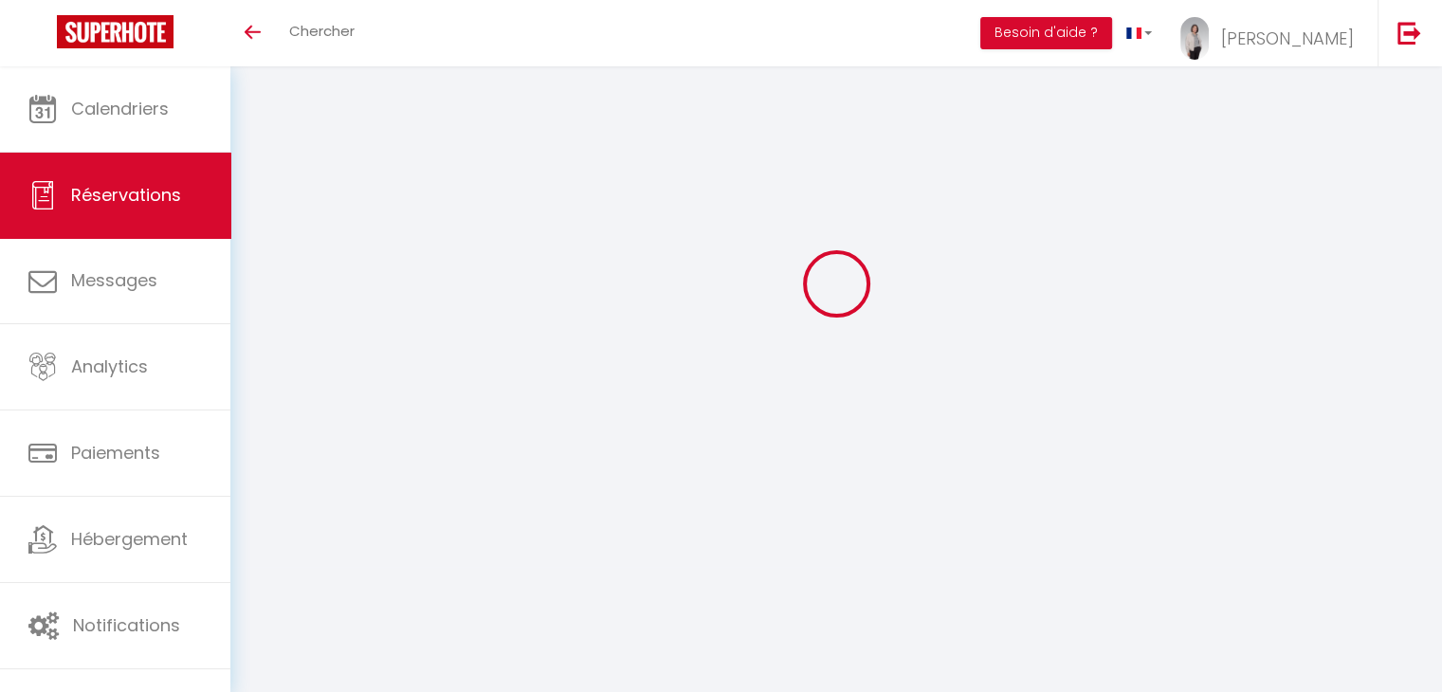
select select
select select "15"
checkbox input "false"
select select
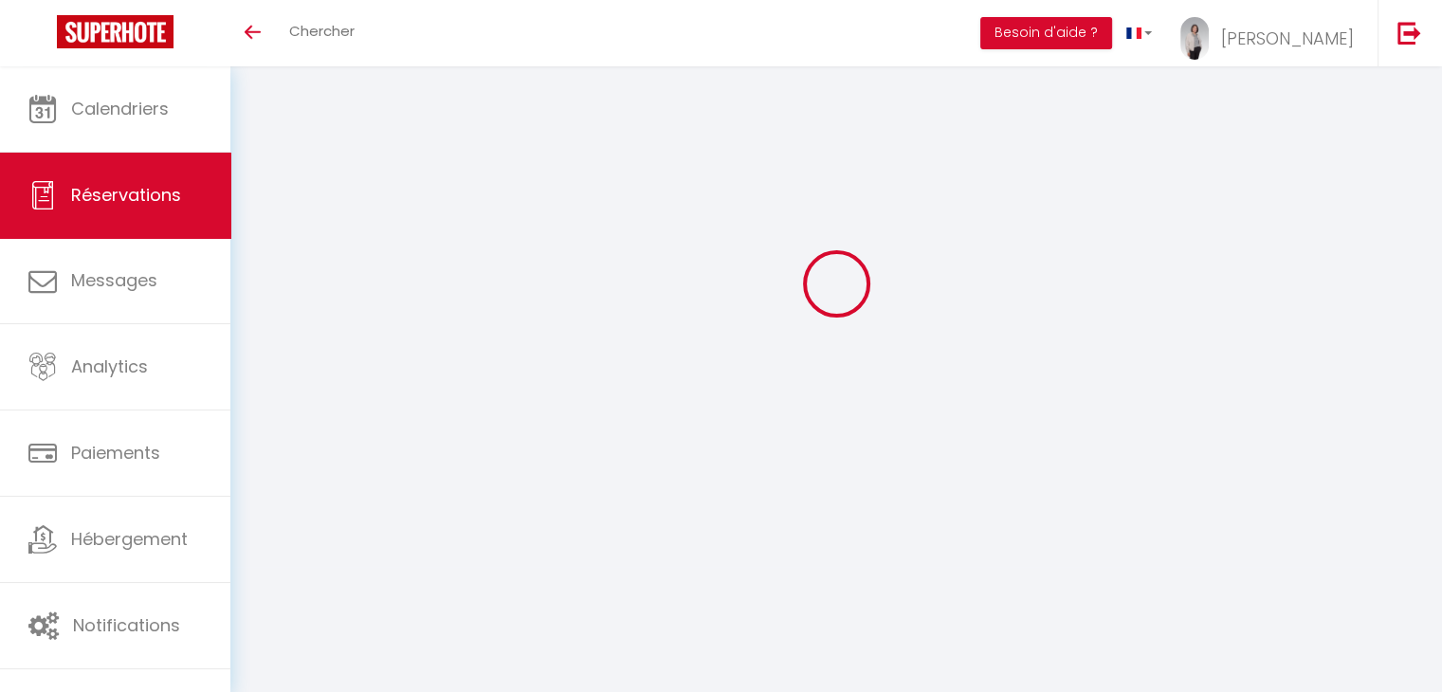
select select
checkbox input "false"
select select
checkbox input "false"
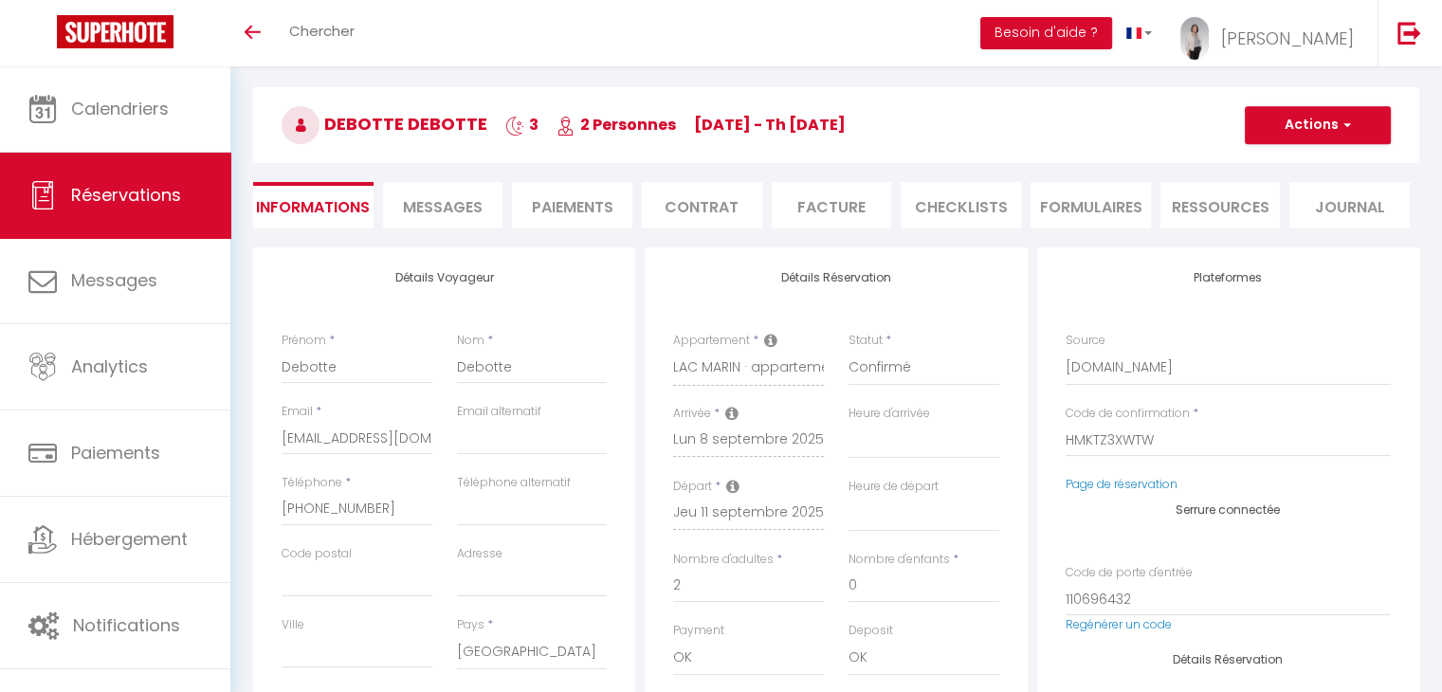
select select
checkbox input "false"
type input "60"
type input "21.02"
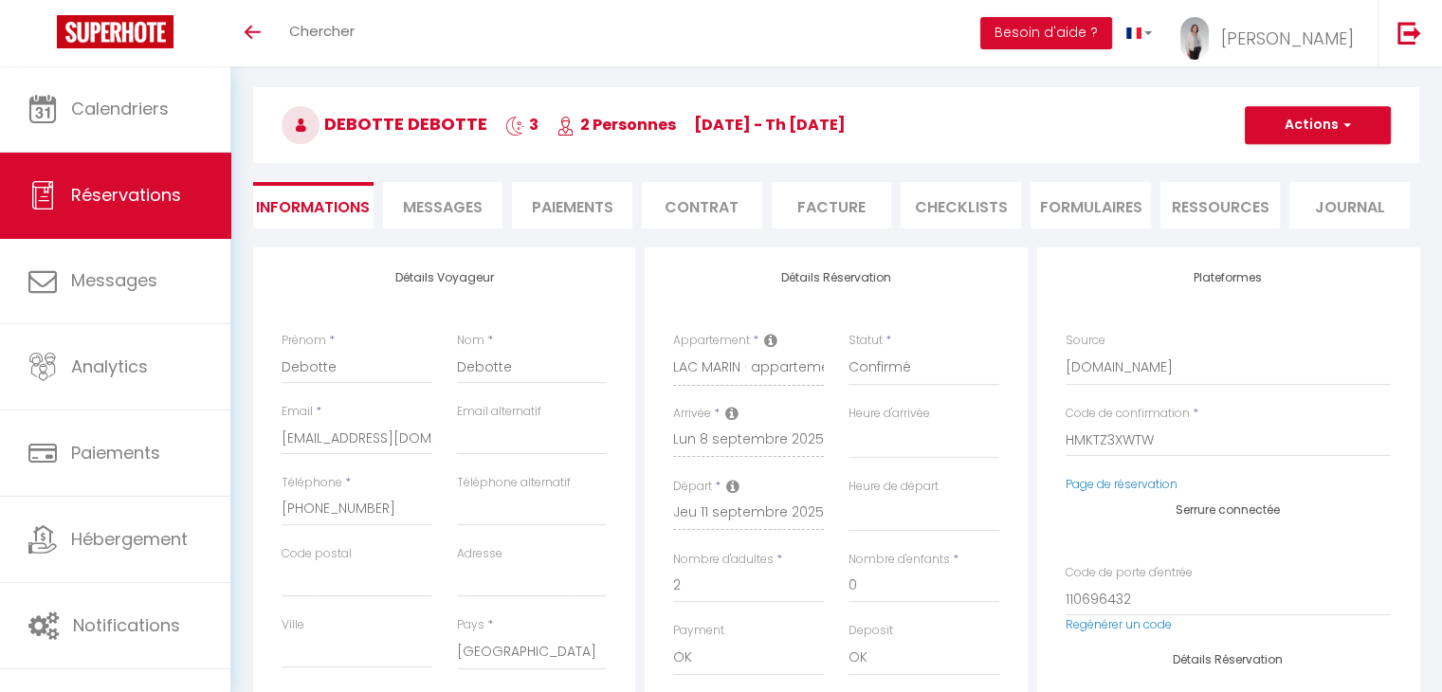
select select
checkbox input "false"
select select
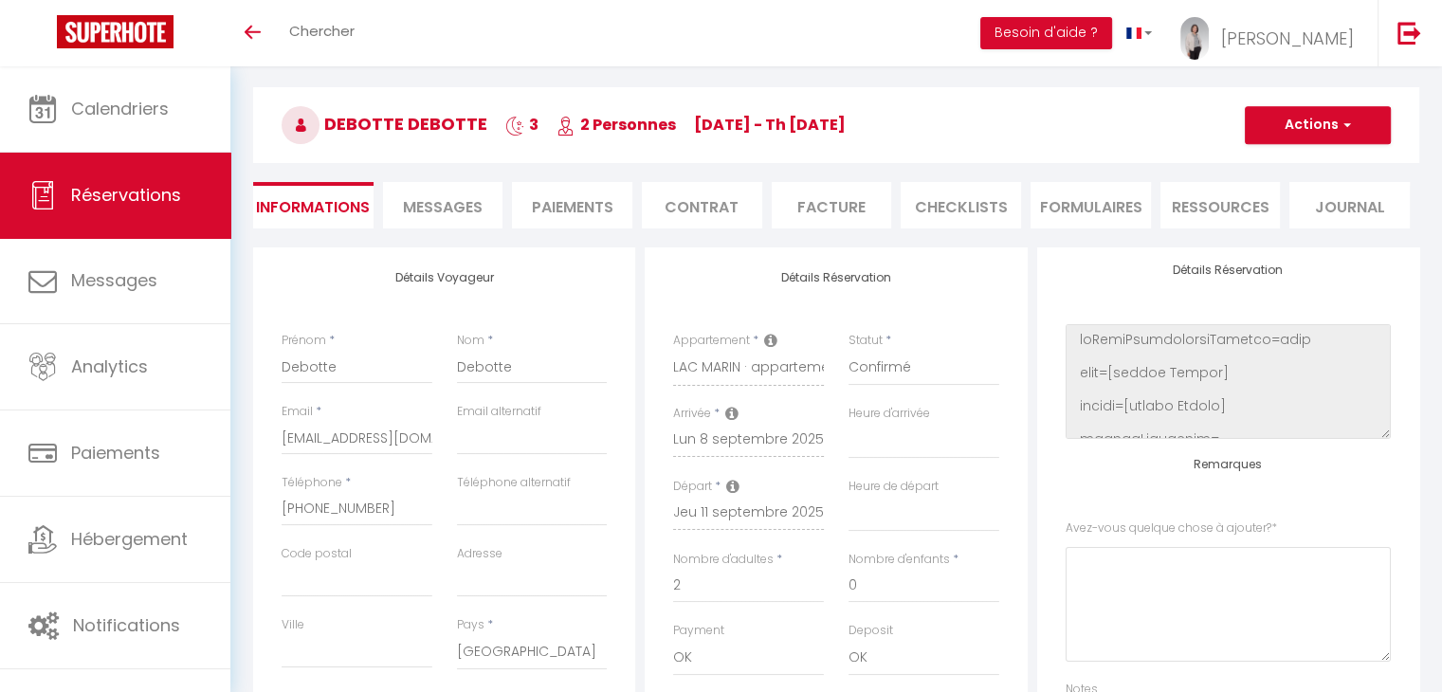
scroll to position [389, 0]
